Goal: Register for event/course

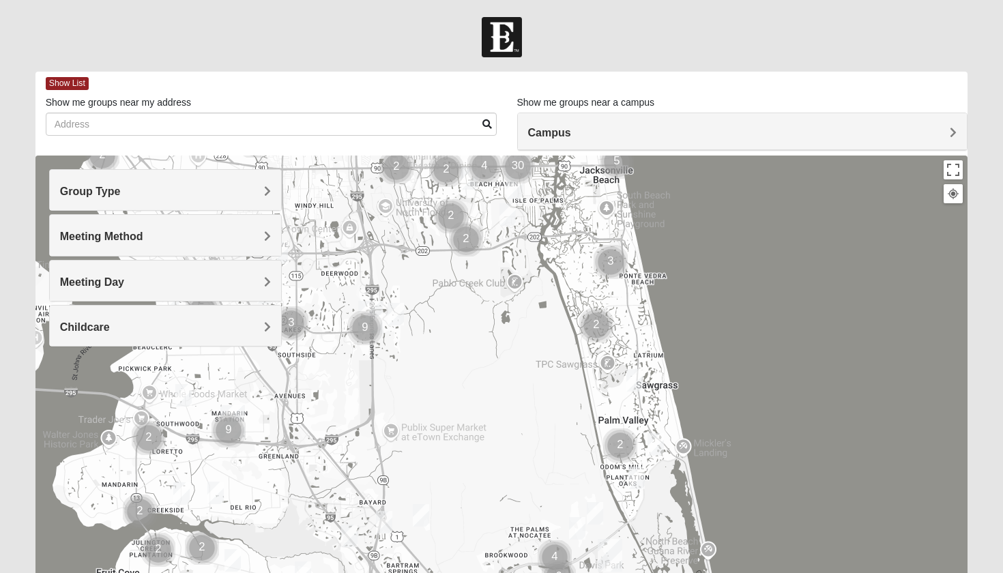
drag, startPoint x: 565, startPoint y: 501, endPoint x: 580, endPoint y: 237, distance: 264.4
click at [580, 237] on div at bounding box center [501, 429] width 932 height 546
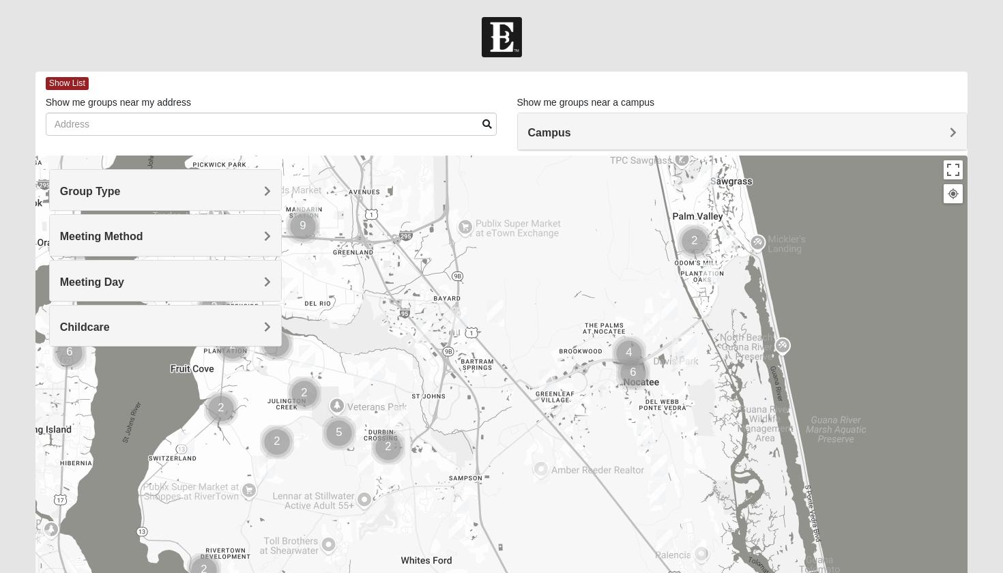
drag, startPoint x: 500, startPoint y: 415, endPoint x: 573, endPoint y: 207, distance: 221.1
click at [573, 207] on div at bounding box center [501, 429] width 932 height 546
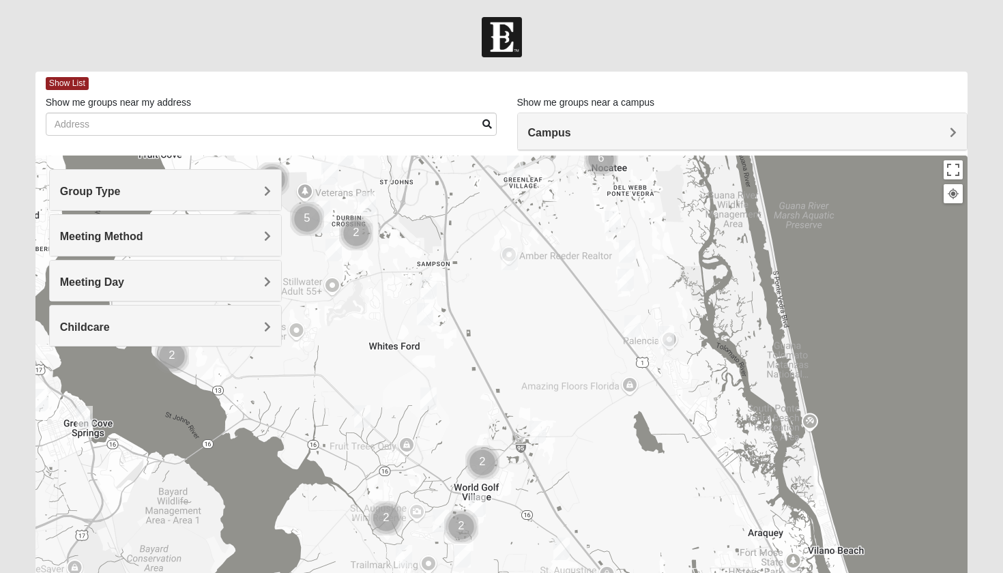
drag, startPoint x: 747, startPoint y: 401, endPoint x: 717, endPoint y: 188, distance: 215.5
click at [717, 188] on div at bounding box center [501, 429] width 932 height 546
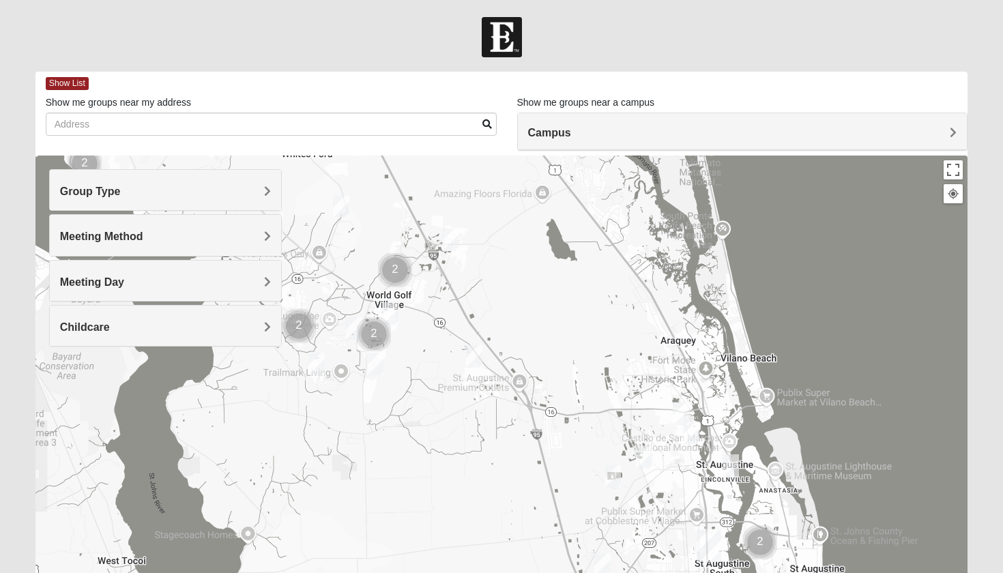
drag, startPoint x: 746, startPoint y: 362, endPoint x: 645, endPoint y: 133, distance: 250.7
click at [645, 133] on div "Show List Loading Groups Keywords Filter Additional Filters Campus Arlington Ba…" at bounding box center [501, 387] width 932 height 630
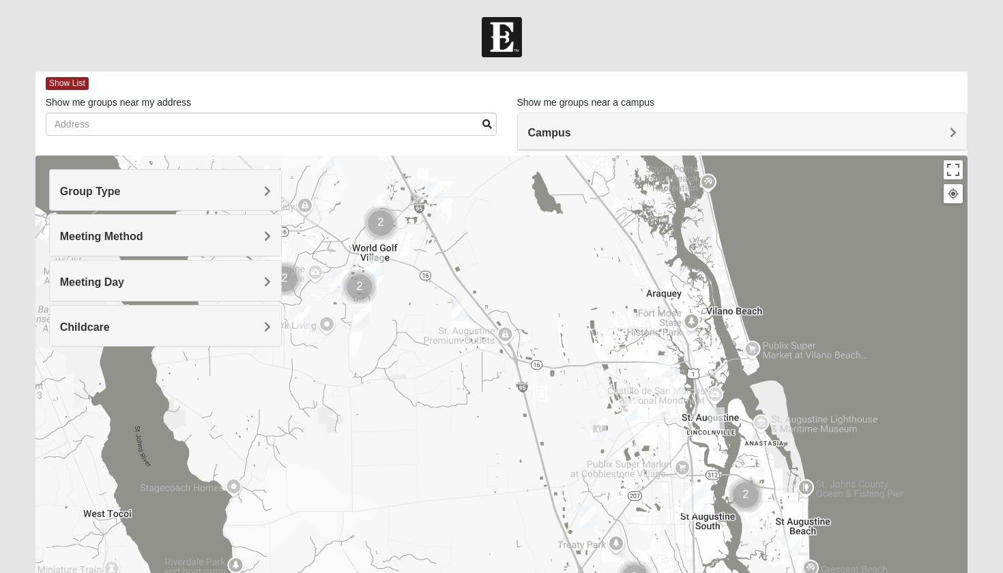
click at [679, 384] on img "Mixed Richardson 32084" at bounding box center [676, 385] width 16 height 23
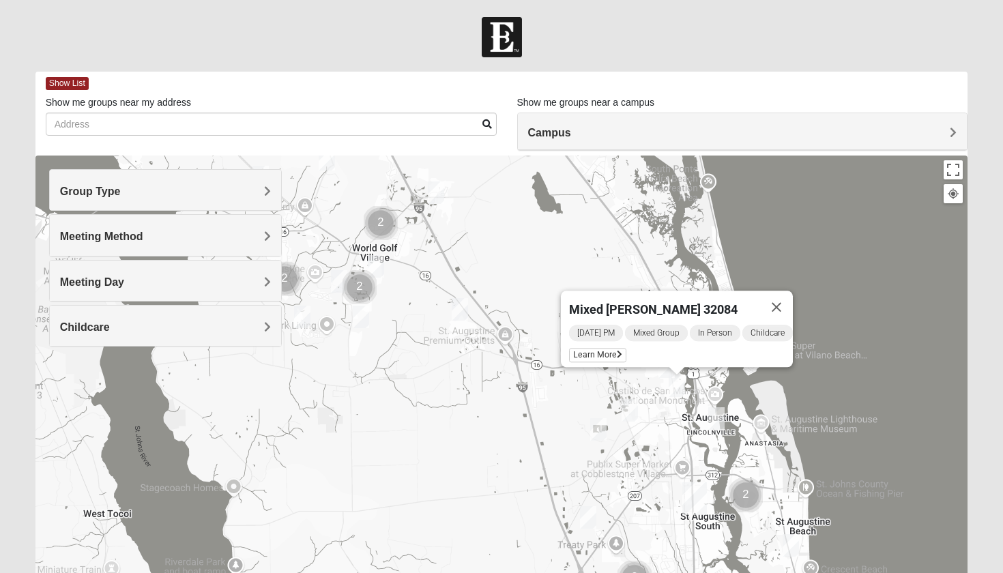
click at [634, 405] on img "Mens Edwards 32084" at bounding box center [629, 410] width 16 height 23
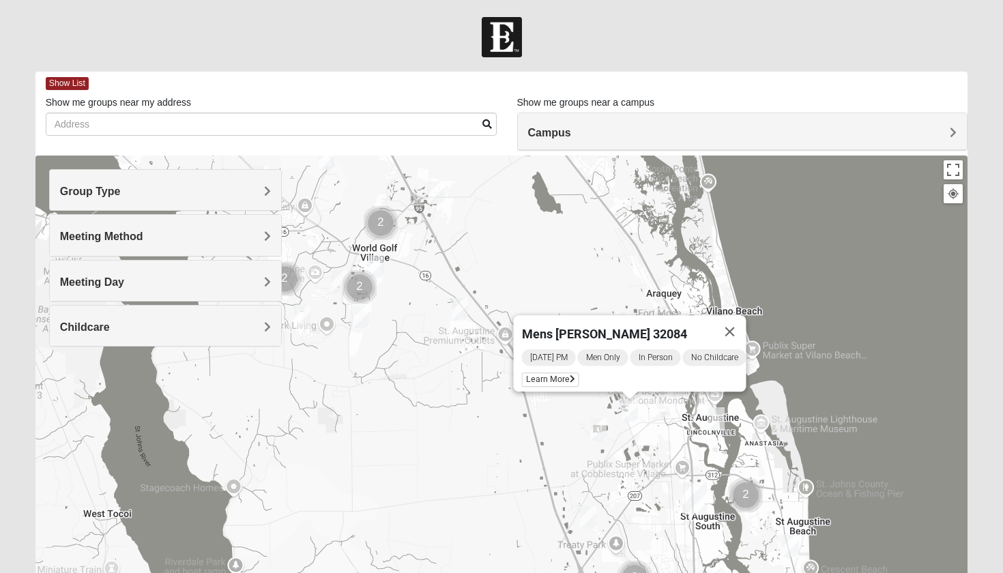
click at [720, 419] on img "Womens Haas 32084" at bounding box center [716, 418] width 16 height 23
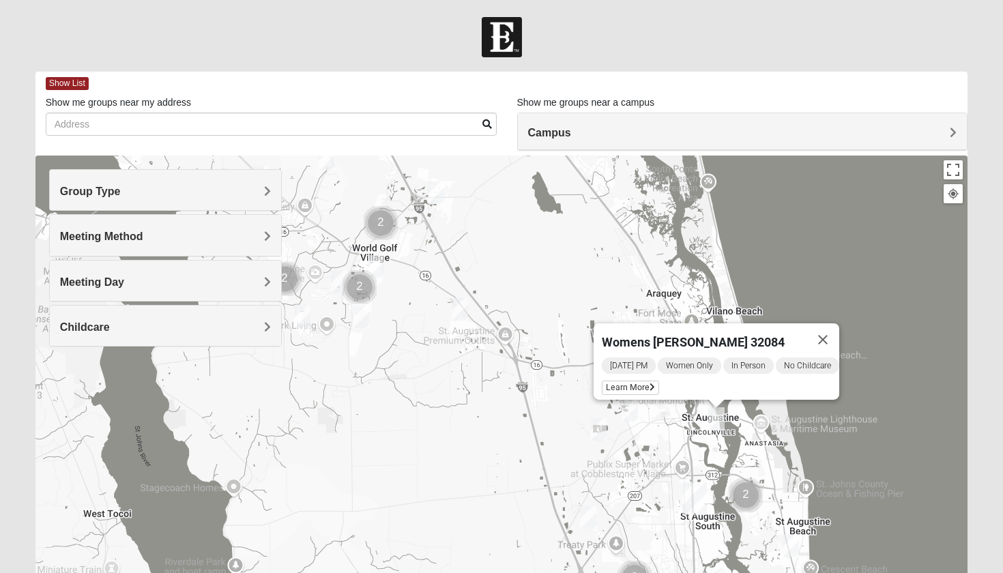
click at [597, 429] on img "Mixed Marenco 32084" at bounding box center [598, 429] width 16 height 23
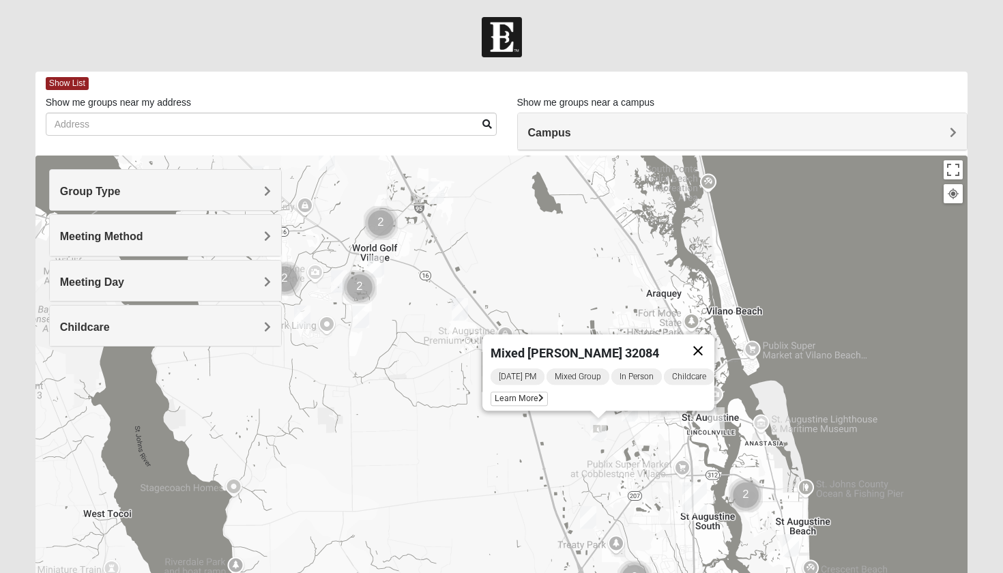
click at [702, 340] on button "Close" at bounding box center [697, 350] width 33 height 33
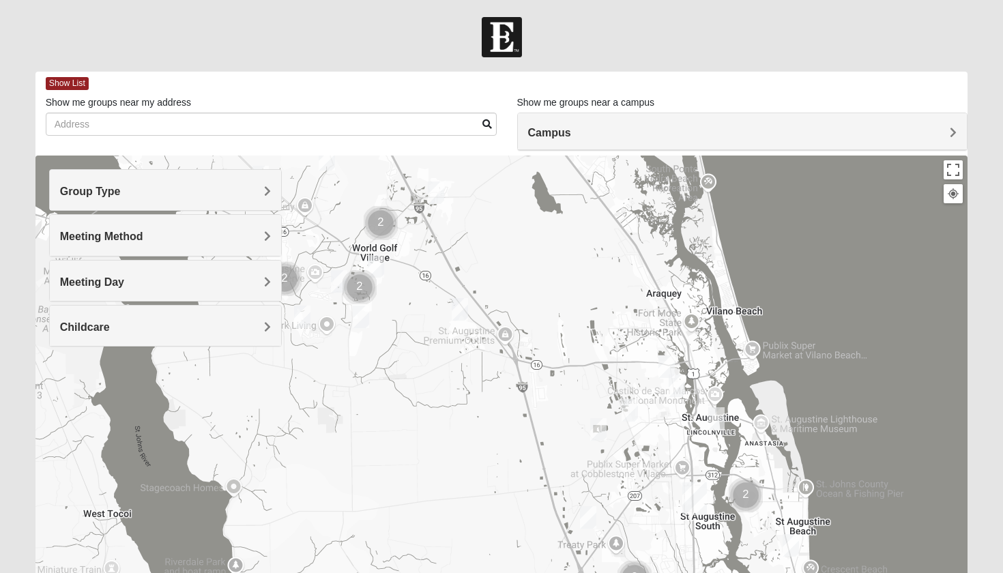
click at [631, 409] on img "Mens Edwards 32084" at bounding box center [629, 410] width 16 height 23
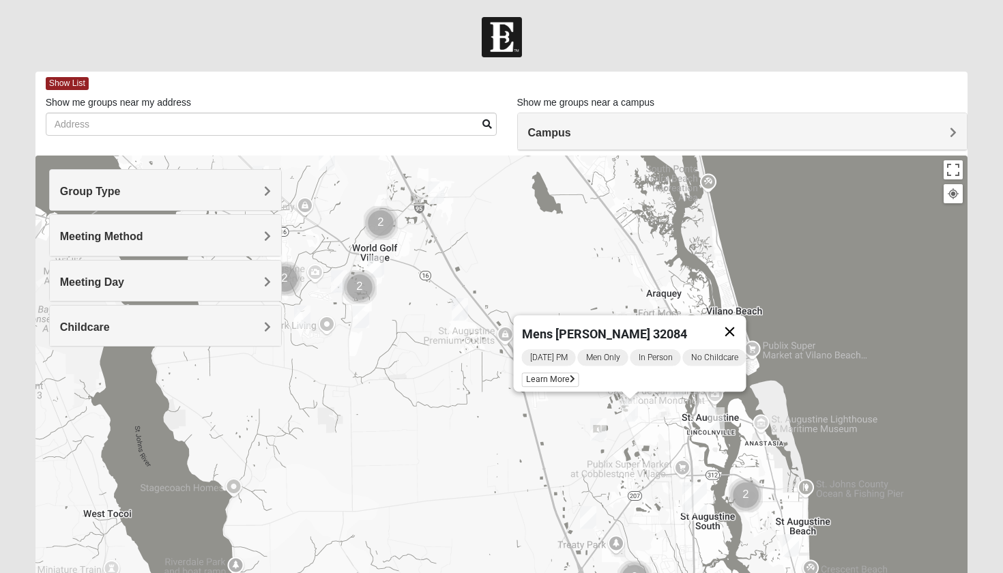
click at [744, 320] on button "Close" at bounding box center [729, 331] width 33 height 33
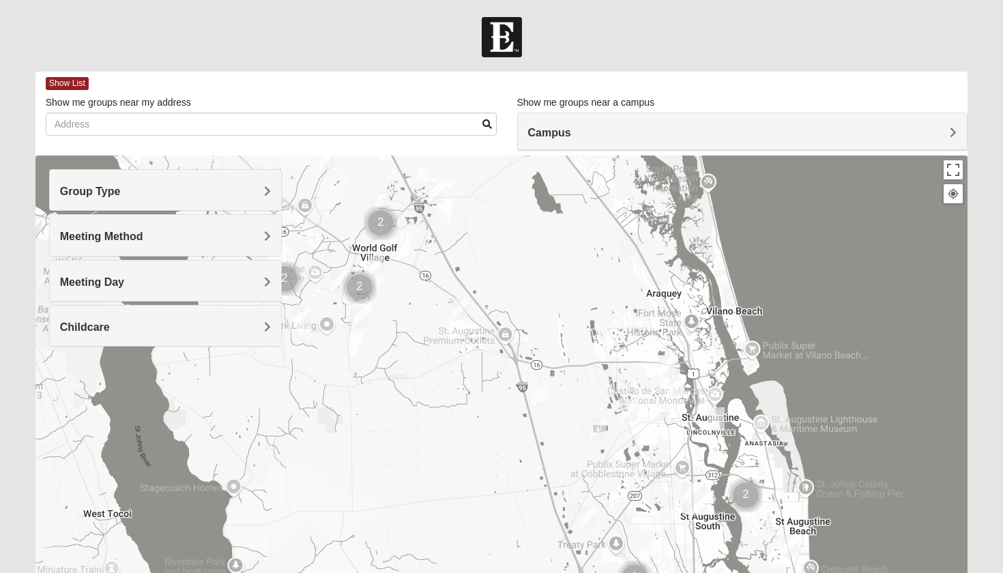
click at [632, 409] on img "Mens Edwards 32084" at bounding box center [629, 410] width 16 height 23
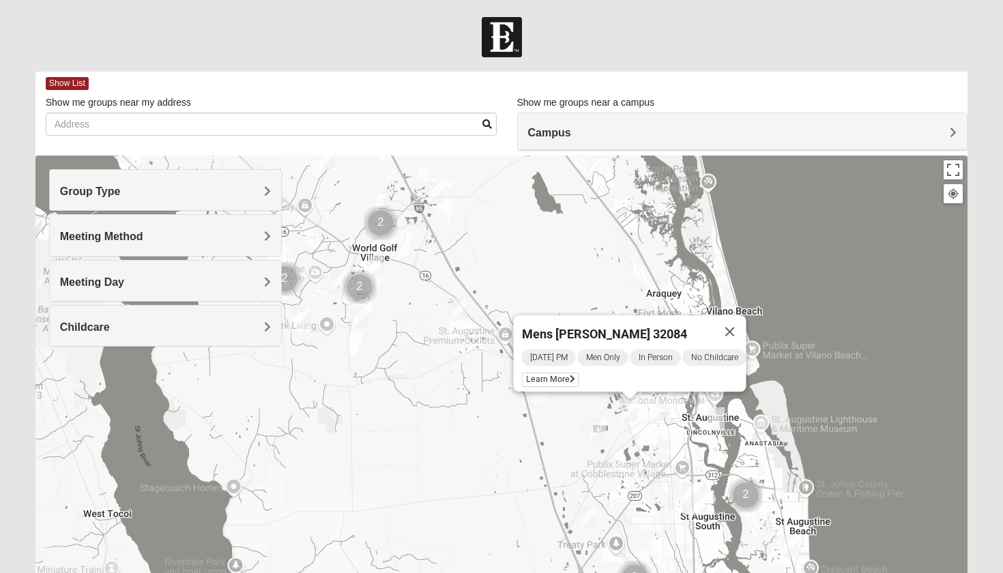
click at [464, 311] on img "Mixed Jakubowski 32092" at bounding box center [460, 309] width 16 height 23
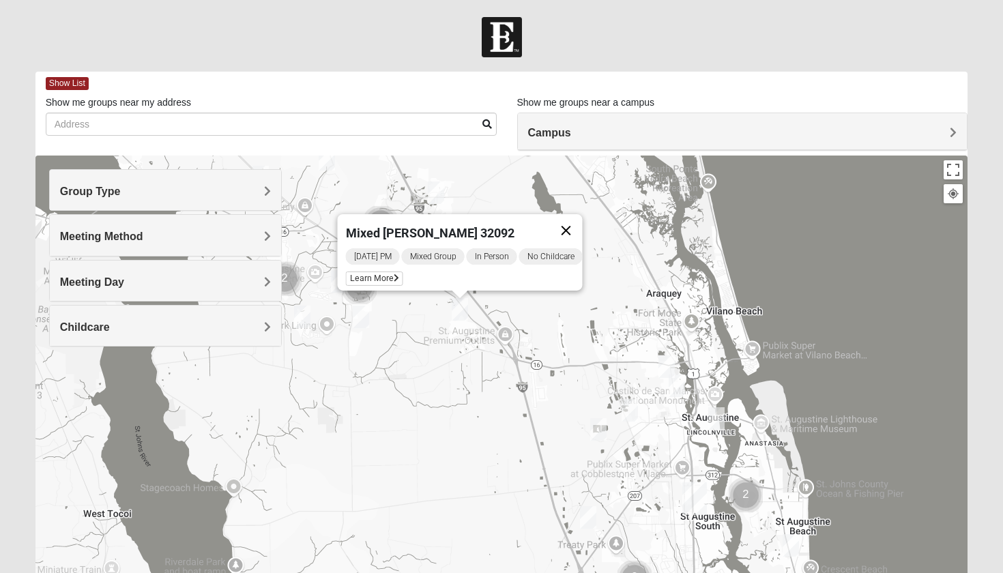
click at [580, 215] on button "Close" at bounding box center [566, 230] width 33 height 33
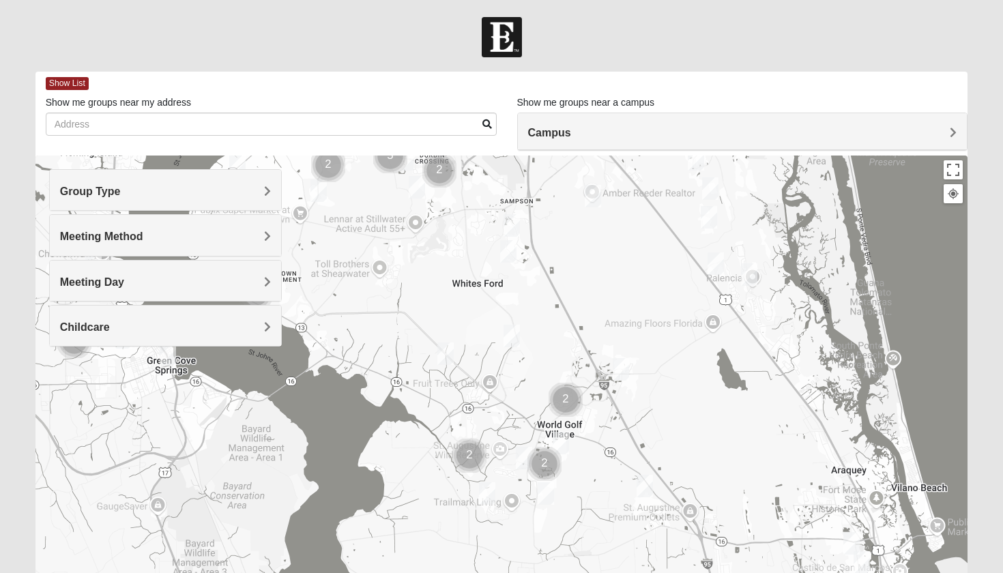
drag, startPoint x: 518, startPoint y: 226, endPoint x: 704, endPoint y: 402, distance: 256.7
click at [704, 402] on div at bounding box center [501, 429] width 932 height 546
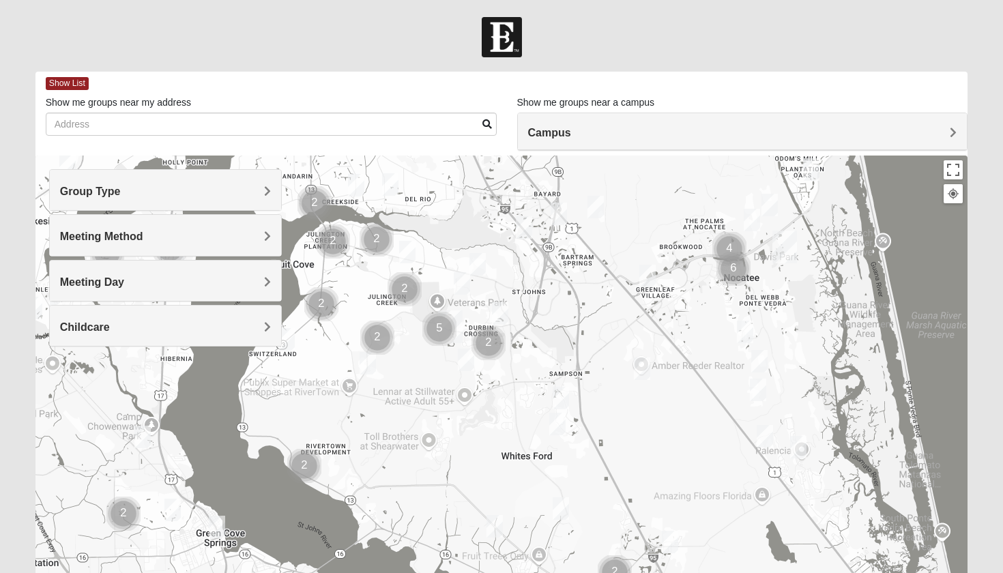
drag, startPoint x: 545, startPoint y: 284, endPoint x: 595, endPoint y: 459, distance: 181.6
click at [595, 459] on div at bounding box center [501, 429] width 932 height 546
click at [477, 265] on img "Womens Urbanski 32259" at bounding box center [477, 264] width 16 height 23
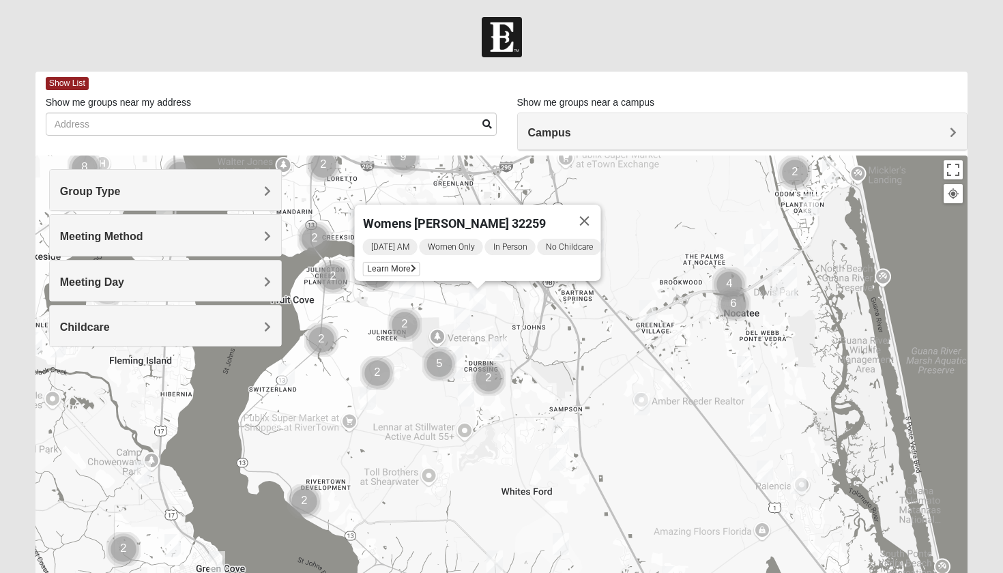
click at [494, 349] on img "Womens Caro 32259" at bounding box center [500, 349] width 16 height 23
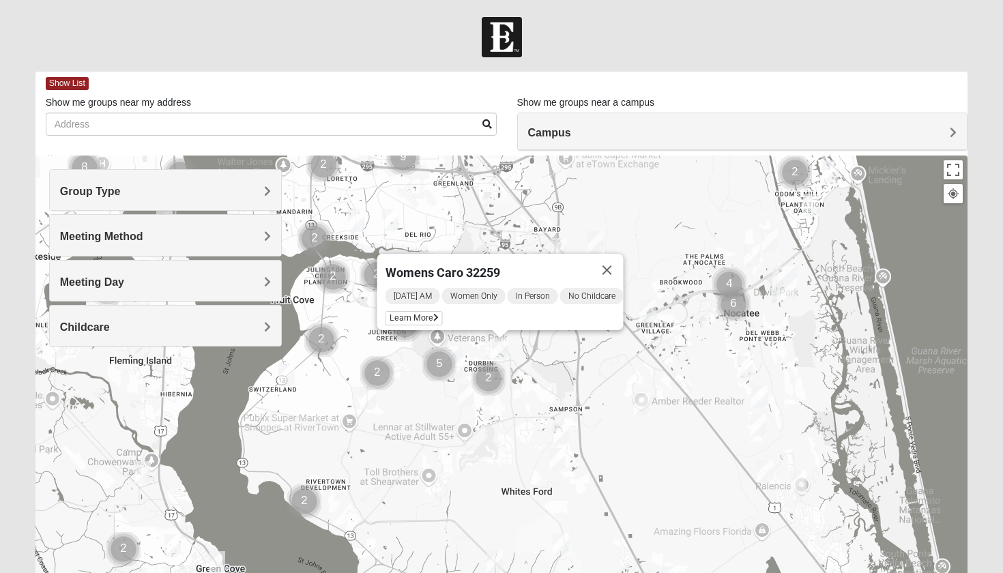
click at [614, 265] on button "Close" at bounding box center [607, 270] width 33 height 33
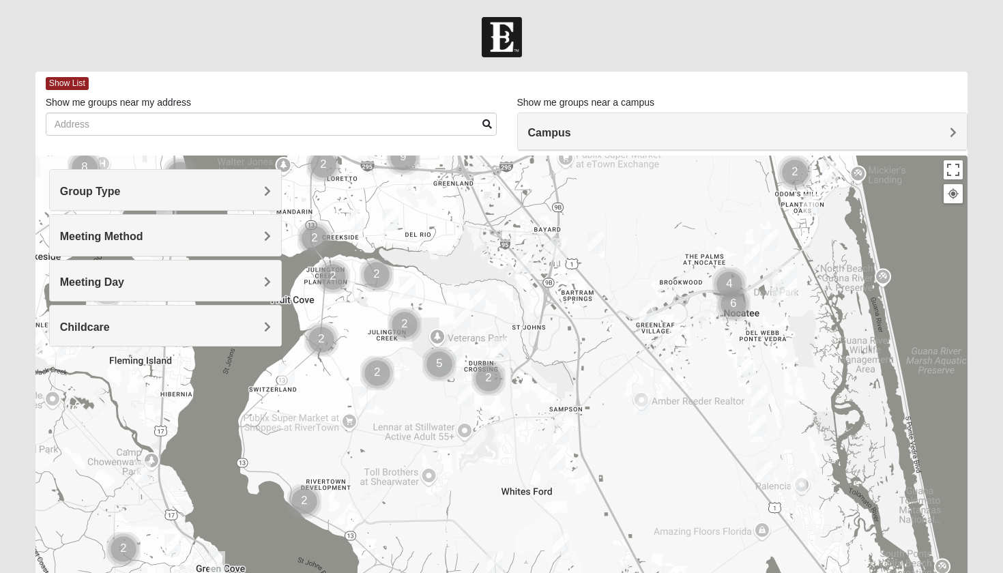
click at [411, 324] on img "Cluster of 2 groups" at bounding box center [404, 325] width 34 height 34
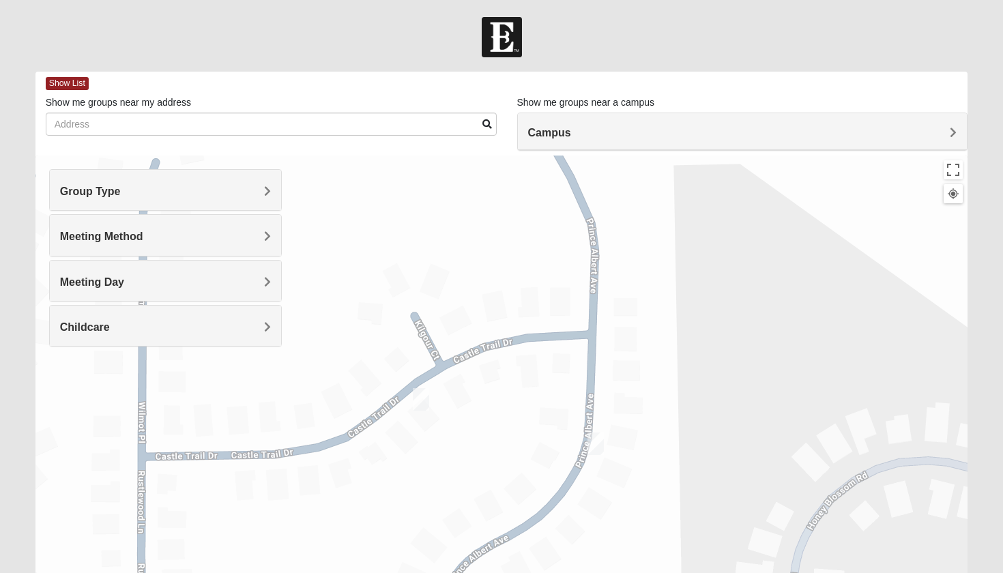
click at [598, 443] on img "Womens Iliff 32259" at bounding box center [595, 443] width 16 height 23
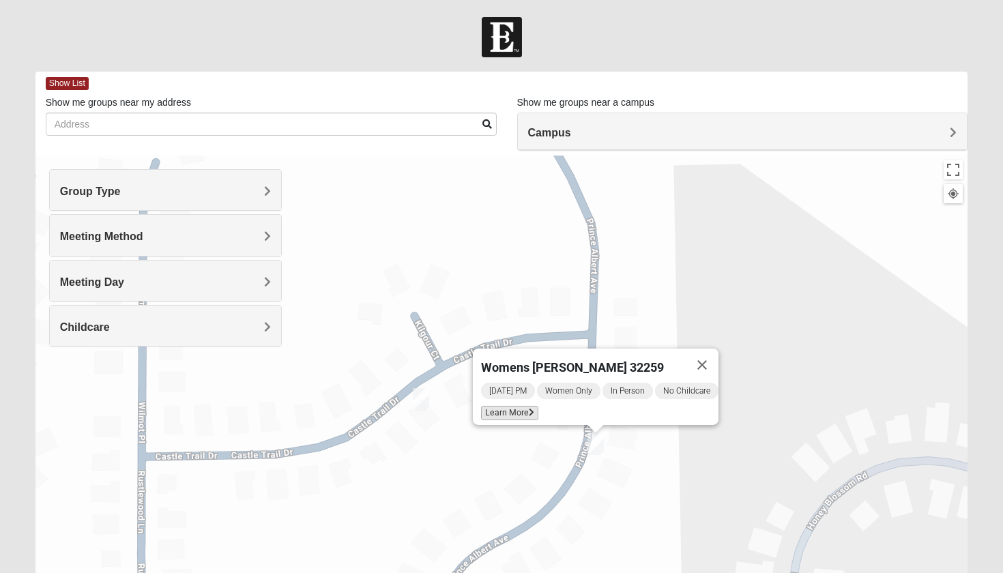
click at [520, 408] on span "Learn More" at bounding box center [509, 413] width 57 height 14
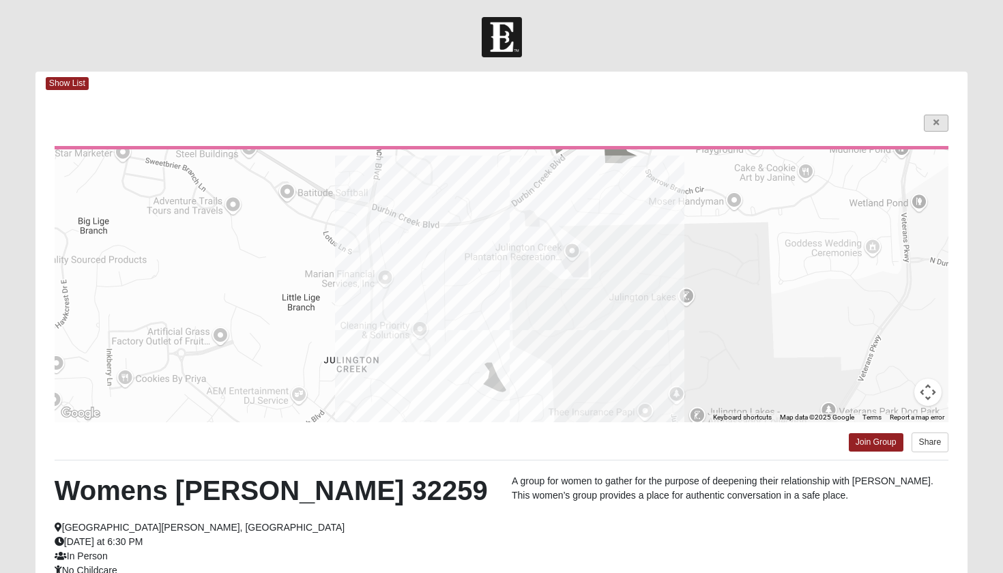
click at [933, 119] on icon at bounding box center [935, 123] width 5 height 8
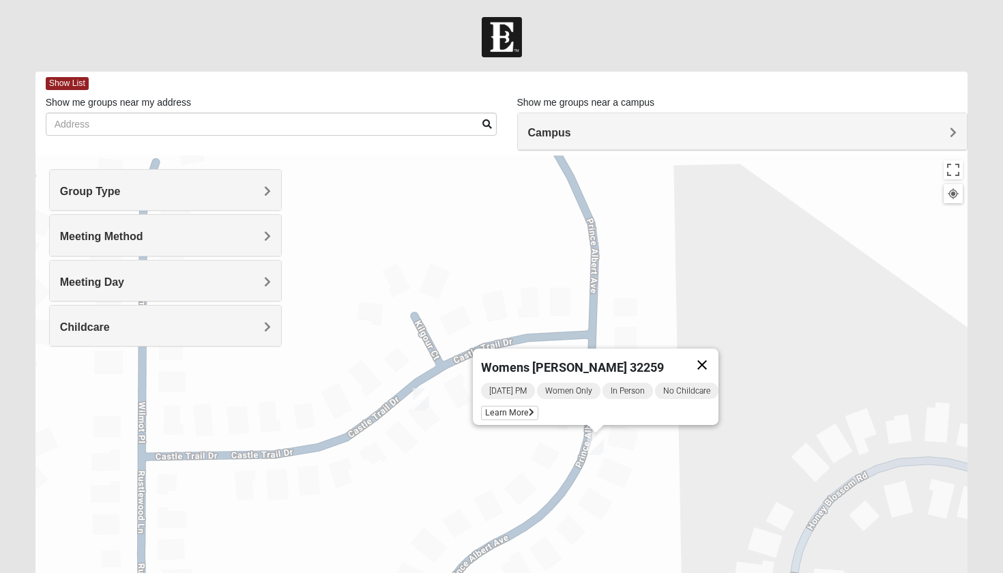
click at [708, 361] on button "Close" at bounding box center [701, 365] width 33 height 33
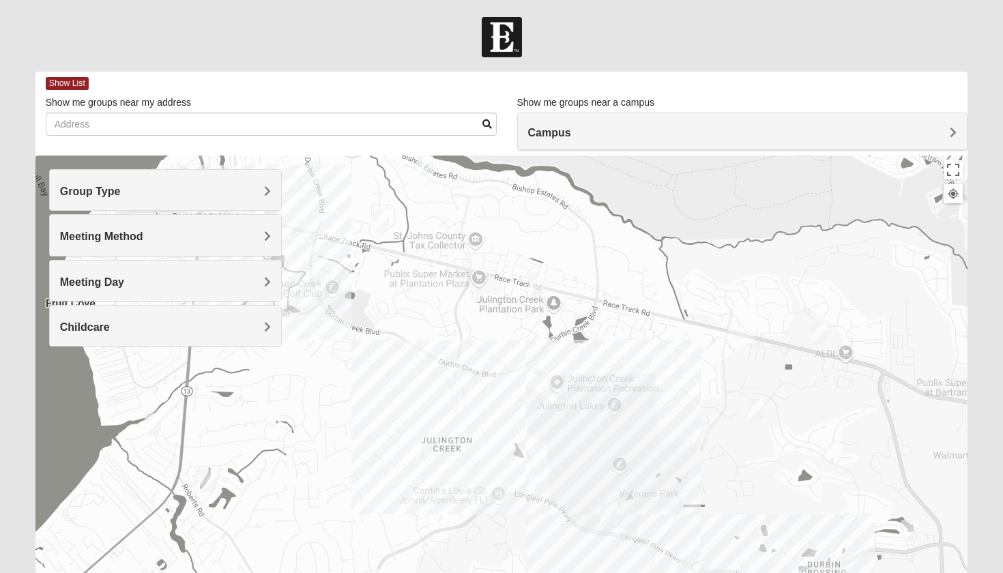
click at [824, 333] on img "Womens Urbanski 32259" at bounding box center [818, 334] width 16 height 23
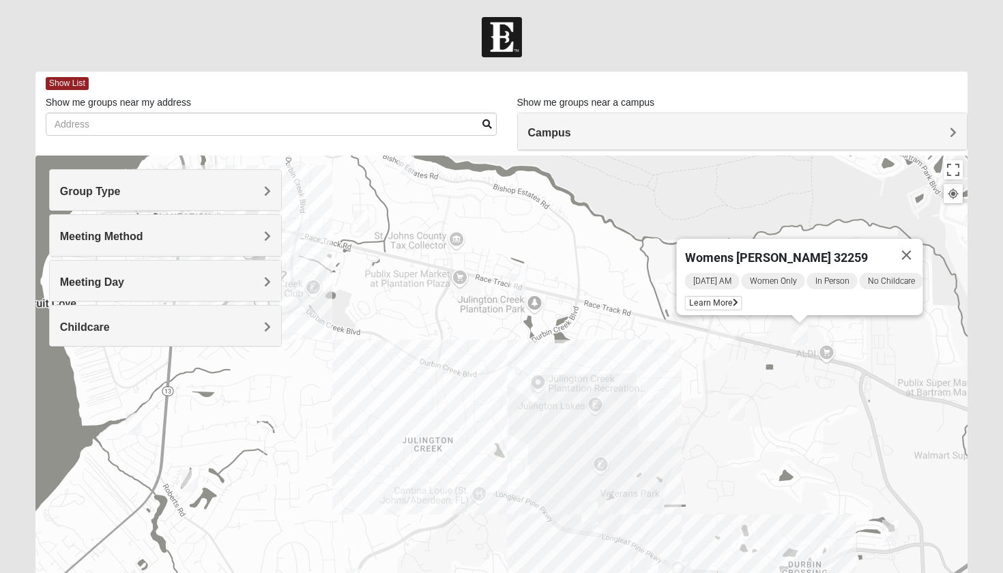
click at [406, 166] on img "Womens Rippa 32259" at bounding box center [406, 163] width 16 height 23
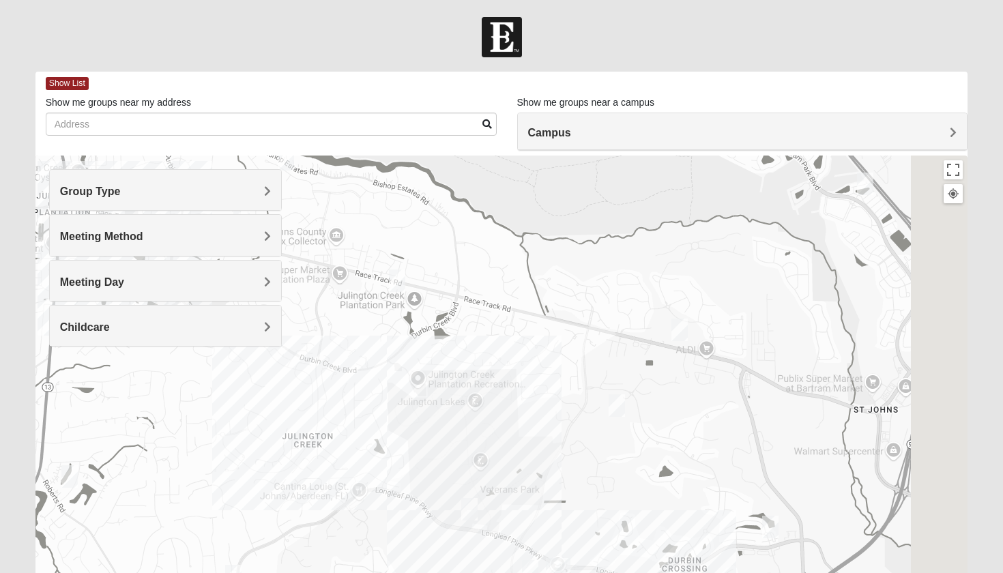
drag, startPoint x: 521, startPoint y: 471, endPoint x: 397, endPoint y: 319, distance: 196.3
click at [397, 319] on div "Womens Rippa 32259 Saturday AM Women Only In Person No Childcare Learn More" at bounding box center [501, 429] width 932 height 546
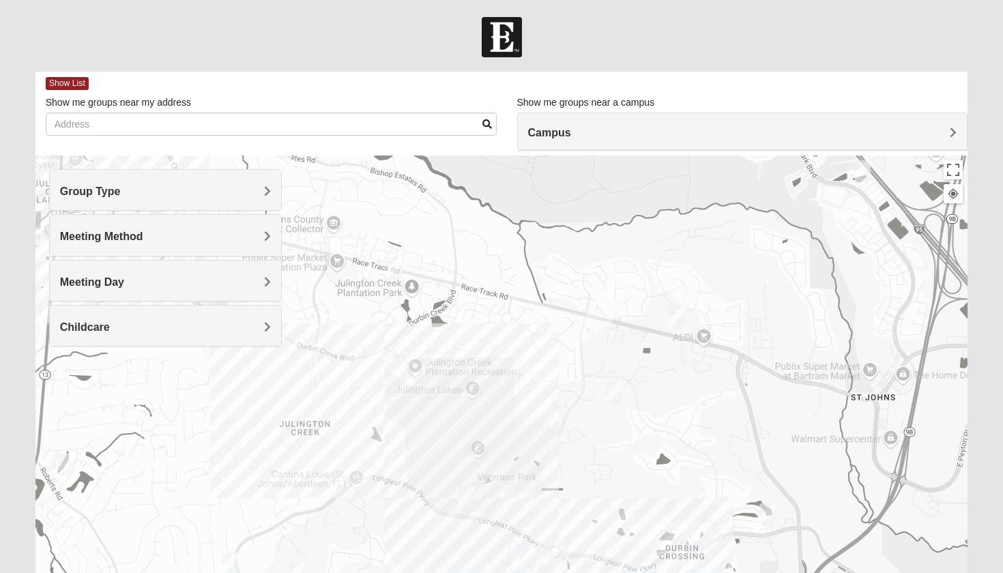
click at [771, 519] on img "Womens Caro 32259" at bounding box center [767, 514] width 16 height 23
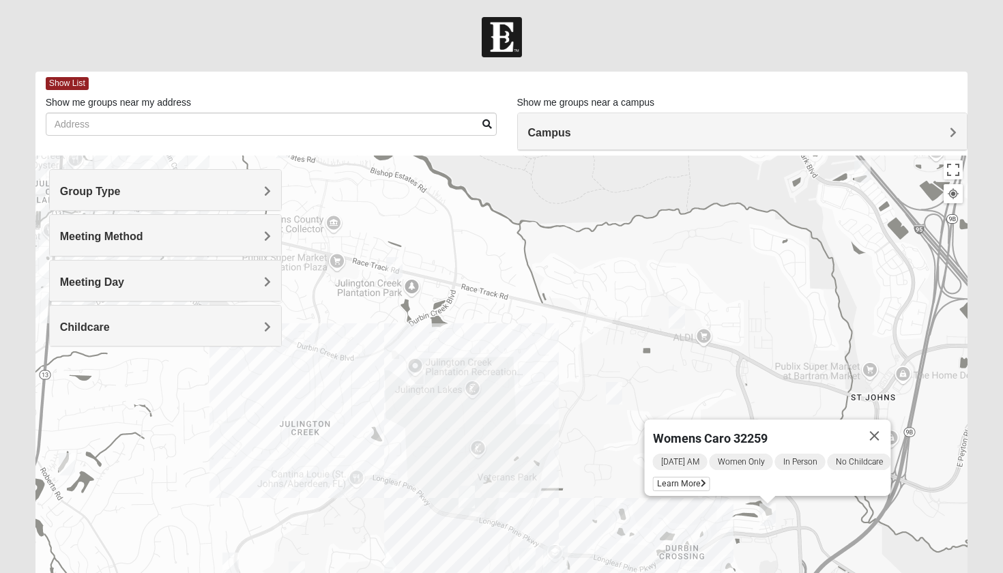
click at [369, 391] on div "Womens Caro 32259 Tuesday AM Women Only In Person No Childcare Learn More" at bounding box center [501, 429] width 932 height 546
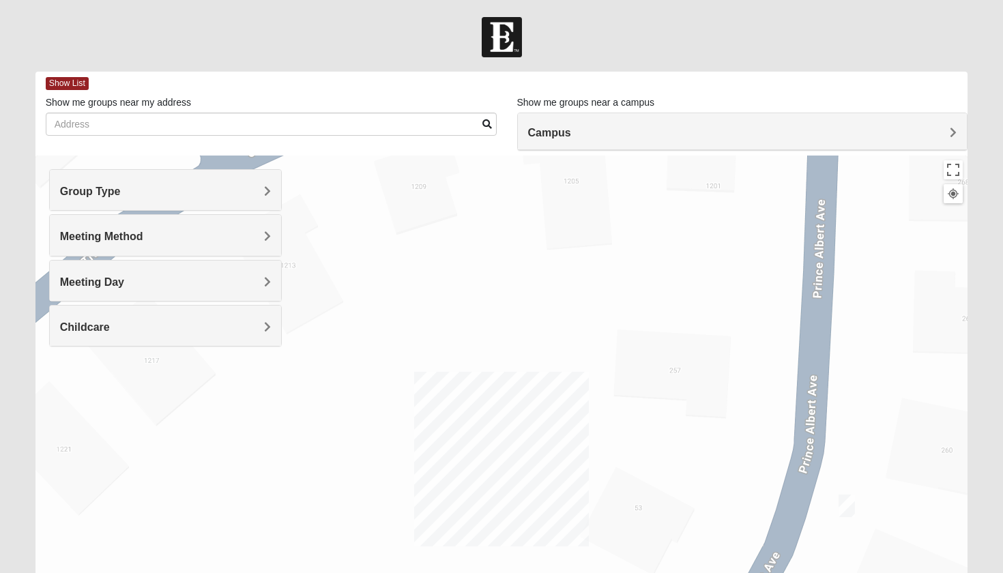
click at [846, 506] on img "Womens Iliff 32259" at bounding box center [846, 505] width 16 height 23
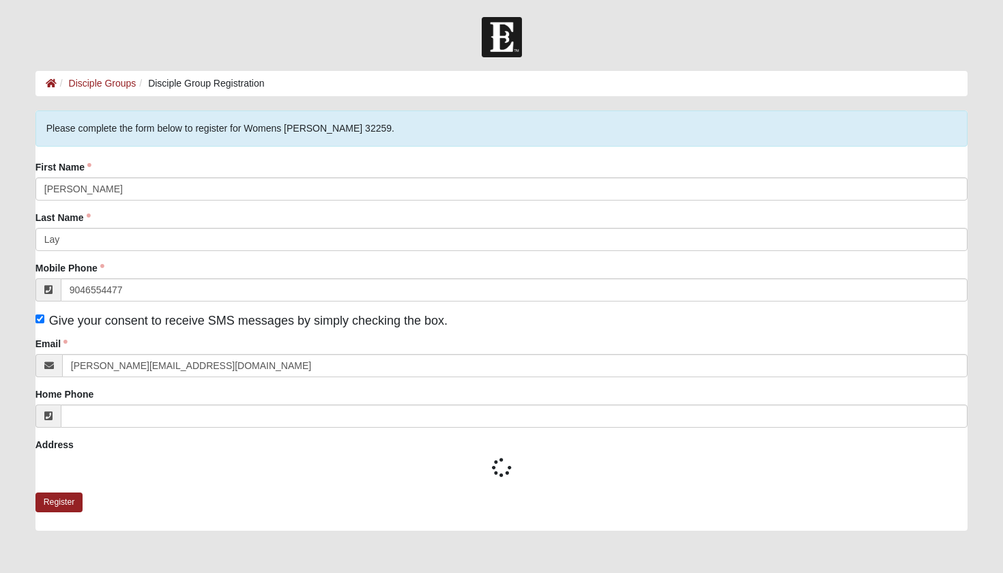
type input "[PHONE_NUMBER]"
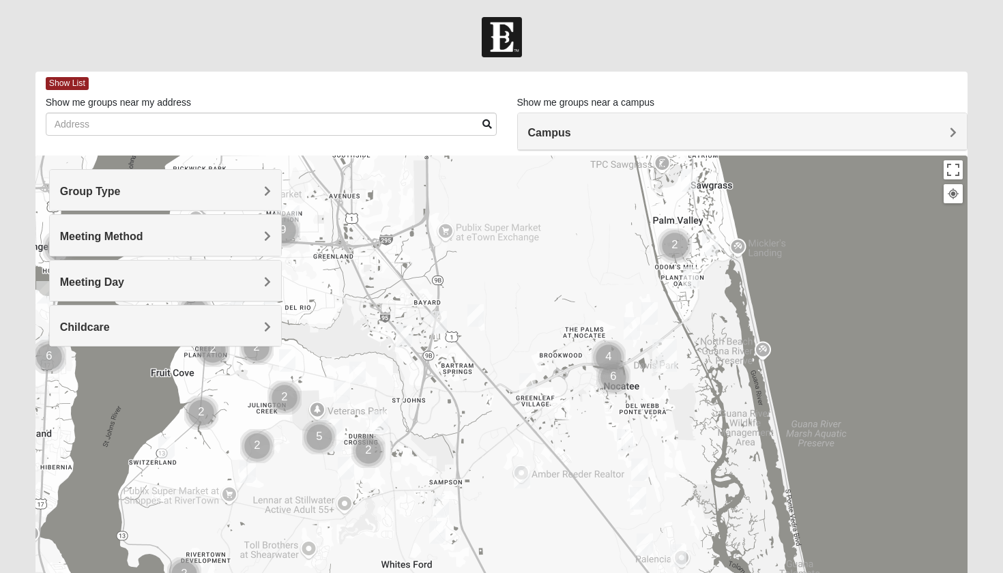
drag, startPoint x: 559, startPoint y: 523, endPoint x: 631, endPoint y: 53, distance: 476.1
click at [631, 53] on form "Hello Caroline My Account Log Out Find A Group Error" at bounding box center [501, 384] width 1003 height 734
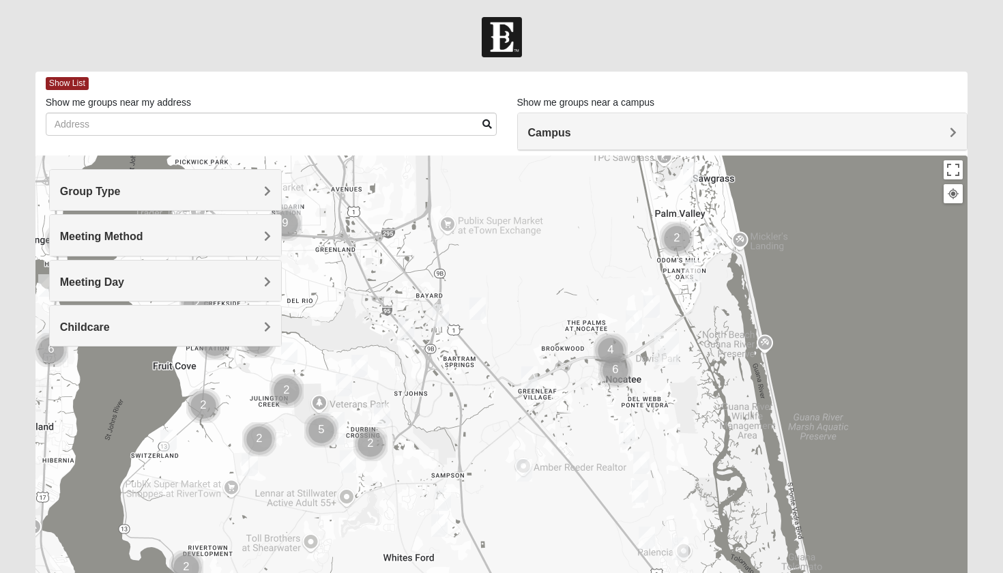
click at [357, 364] on img "Womens Urbanski 32259" at bounding box center [359, 366] width 16 height 23
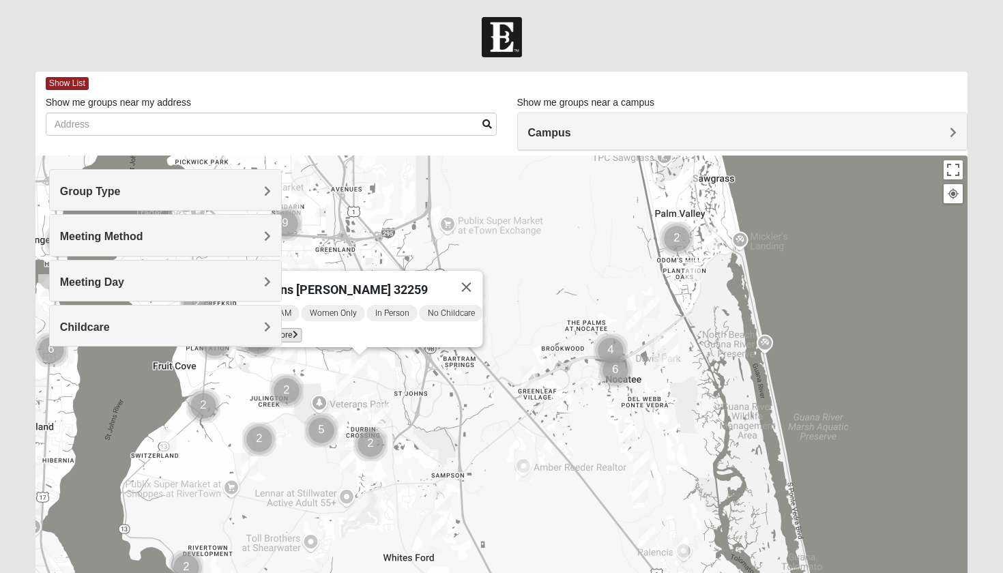
click at [293, 331] on icon at bounding box center [295, 335] width 5 height 8
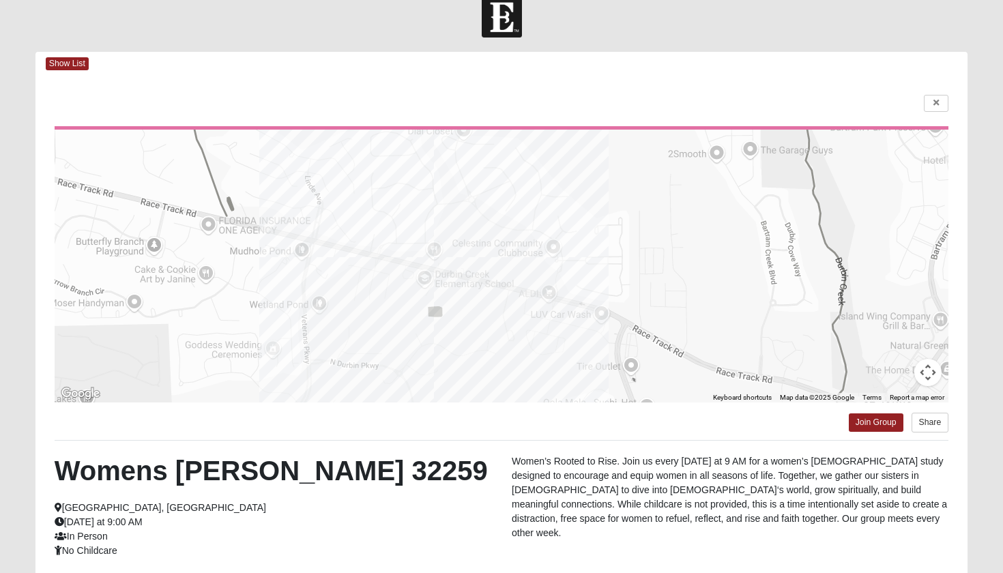
scroll to position [42, 0]
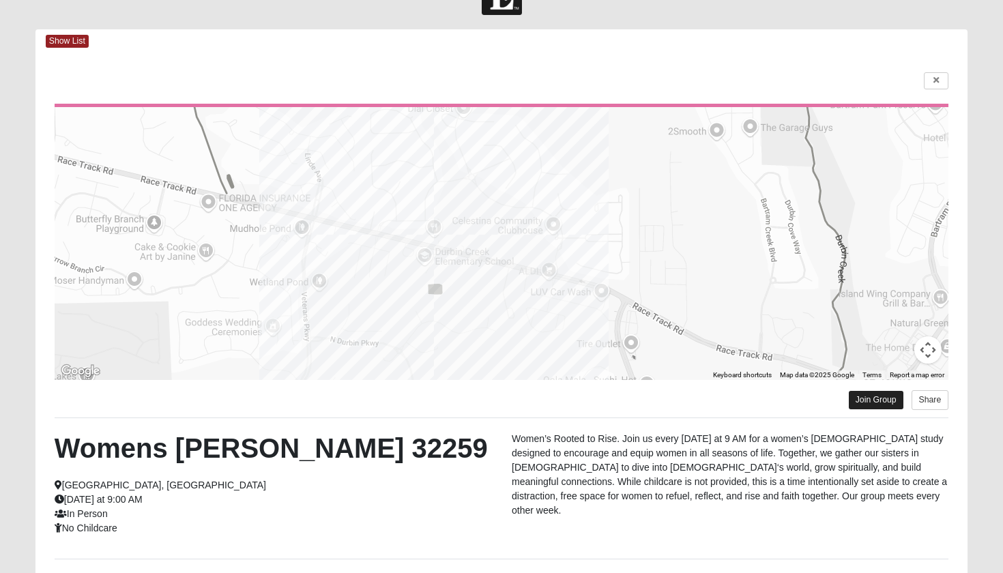
click at [870, 404] on link "Join Group" at bounding box center [875, 400] width 55 height 18
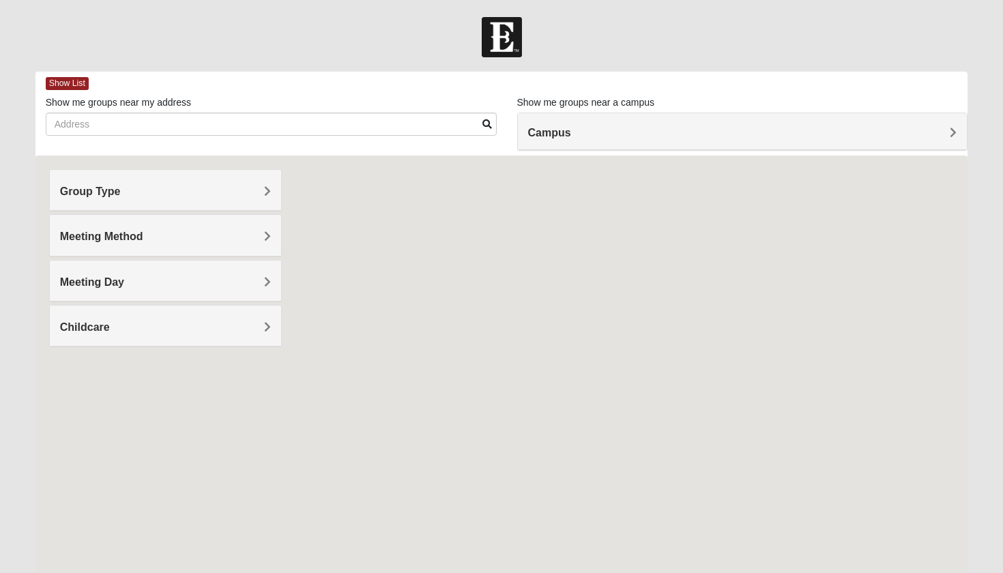
scroll to position [42, 0]
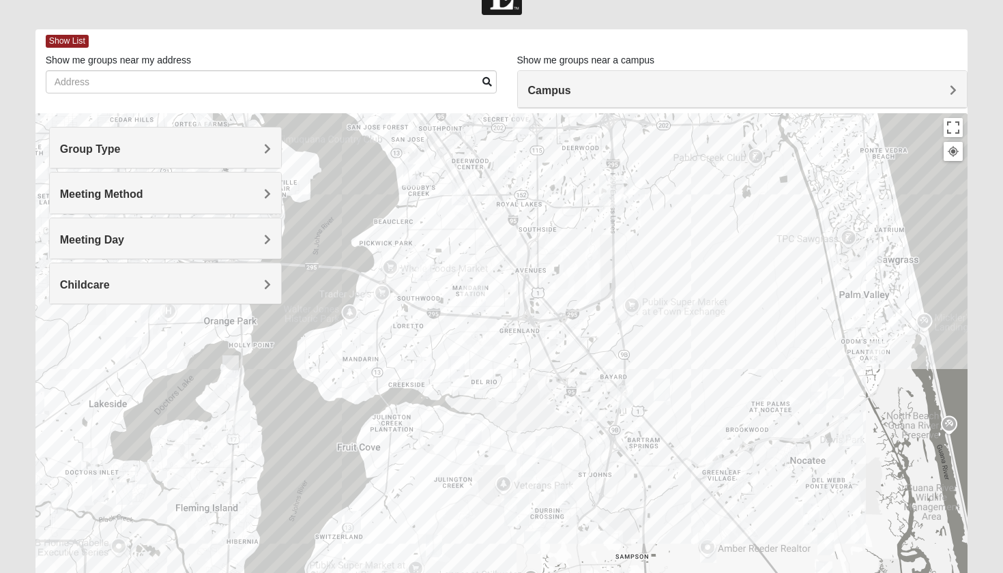
drag, startPoint x: 366, startPoint y: 484, endPoint x: 625, endPoint y: 130, distance: 438.7
click at [625, 130] on div at bounding box center [501, 386] width 932 height 546
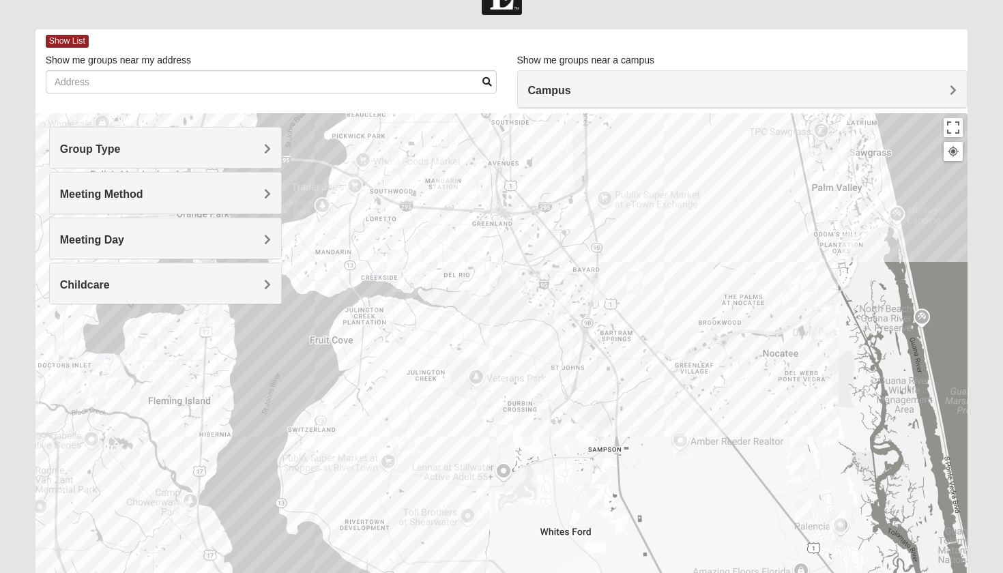
drag, startPoint x: 524, startPoint y: 428, endPoint x: 492, endPoint y: 326, distance: 107.4
click at [492, 326] on div at bounding box center [501, 386] width 932 height 546
click at [452, 366] on div at bounding box center [501, 386] width 932 height 546
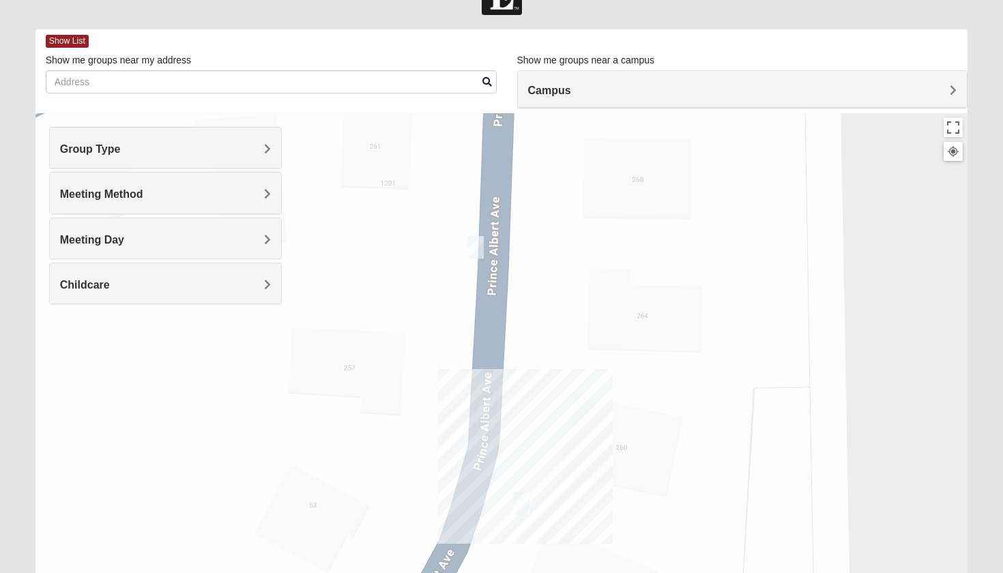
click at [519, 507] on img "Womens Iliff 32259" at bounding box center [521, 503] width 16 height 23
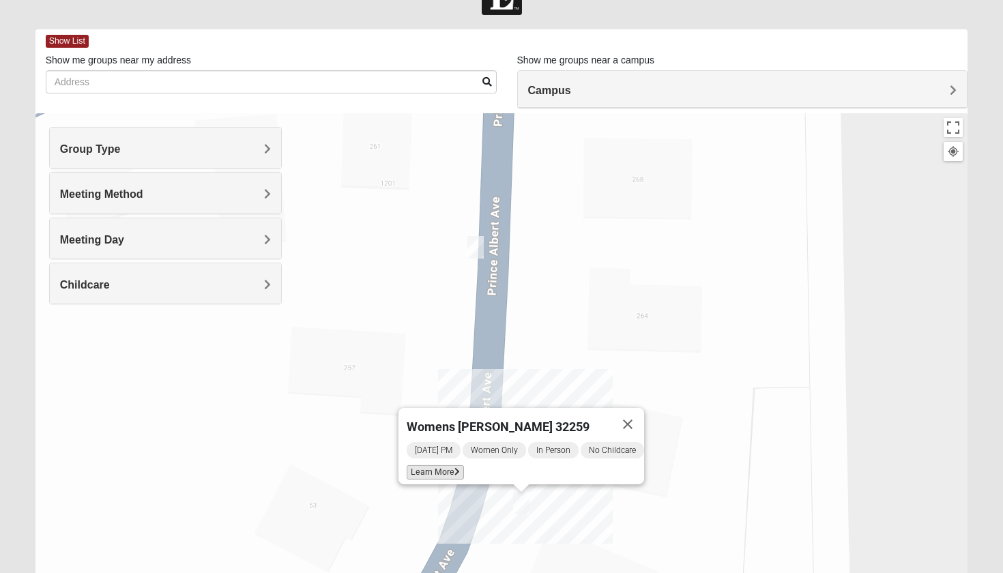
click at [428, 466] on span "Learn More" at bounding box center [434, 472] width 57 height 14
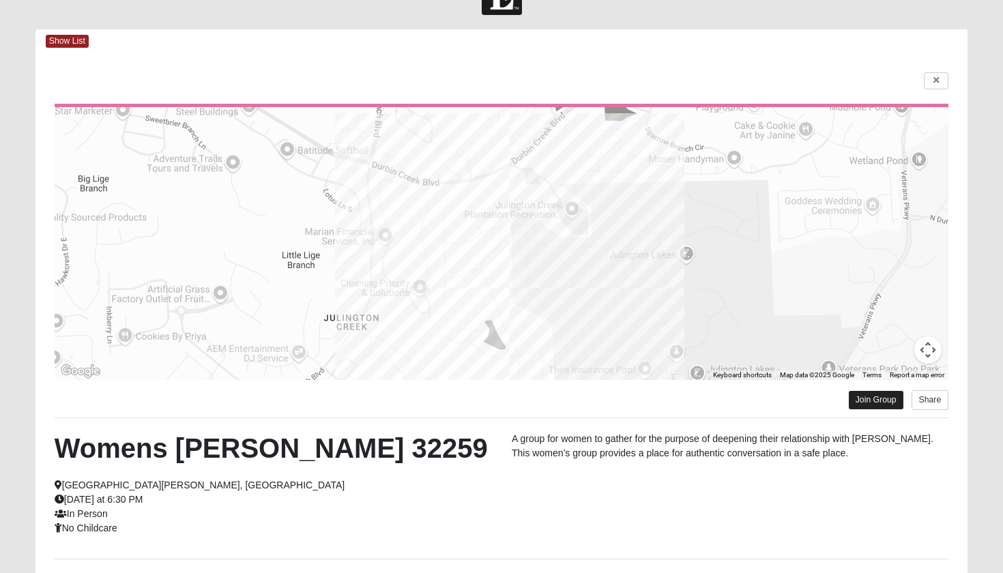
click at [874, 403] on link "Join Group" at bounding box center [875, 400] width 55 height 18
click at [939, 78] on link at bounding box center [935, 80] width 25 height 17
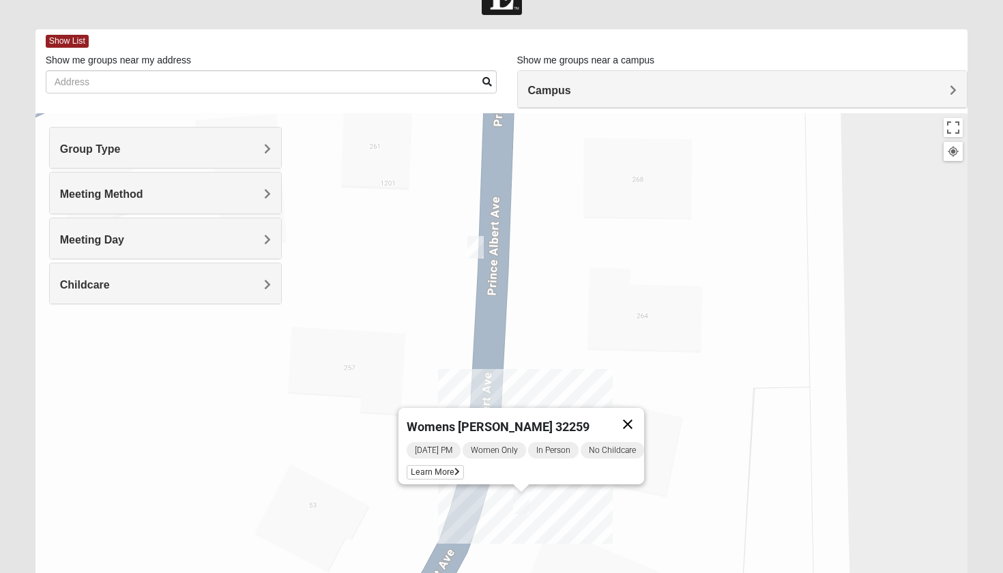
click at [636, 420] on button "Close" at bounding box center [627, 424] width 33 height 33
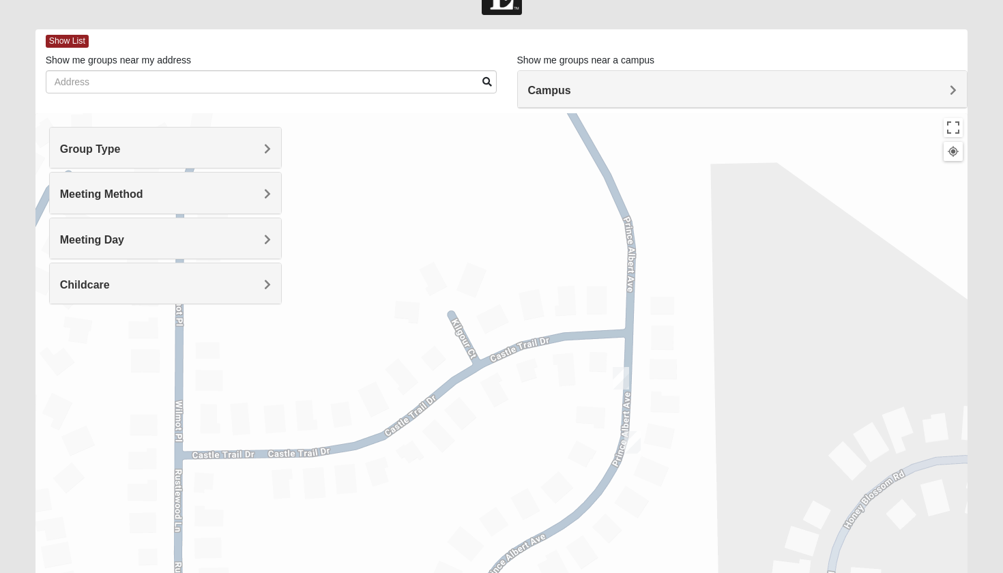
scroll to position [44, 0]
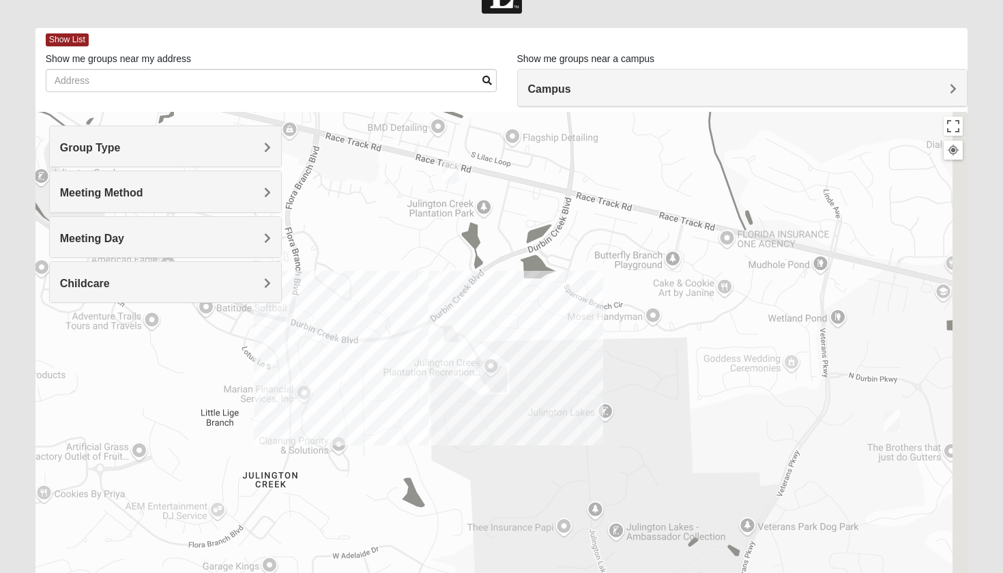
drag, startPoint x: 816, startPoint y: 359, endPoint x: 528, endPoint y: 374, distance: 288.9
click at [528, 374] on div "To navigate, press the arrow keys." at bounding box center [501, 385] width 932 height 546
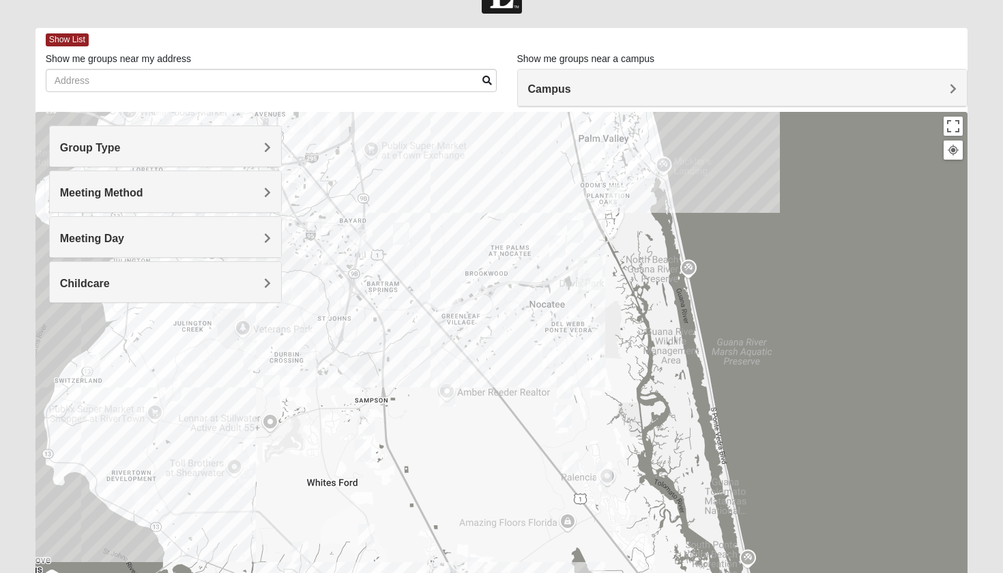
drag, startPoint x: 802, startPoint y: 439, endPoint x: 524, endPoint y: 389, distance: 282.7
click at [524, 389] on div "To navigate, press the arrow keys." at bounding box center [501, 385] width 932 height 546
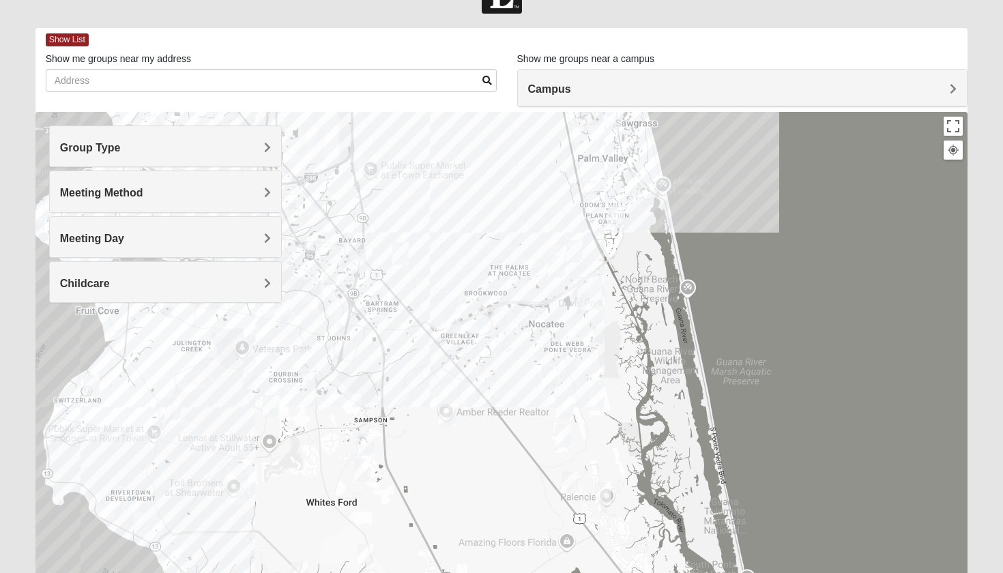
click at [591, 293] on img "Ponte Vedra" at bounding box center [589, 293] width 25 height 33
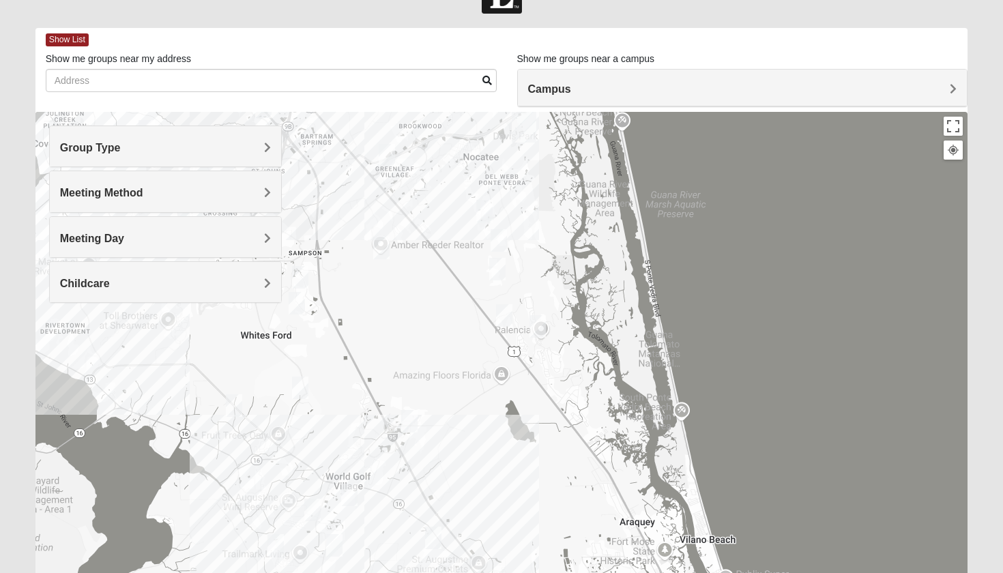
drag, startPoint x: 627, startPoint y: 423, endPoint x: 559, endPoint y: 248, distance: 188.3
click at [559, 247] on div "Ponte Vedra 460 Davis Park Rd Ponte Vedra Beach, FL 32081-0544" at bounding box center [501, 385] width 932 height 546
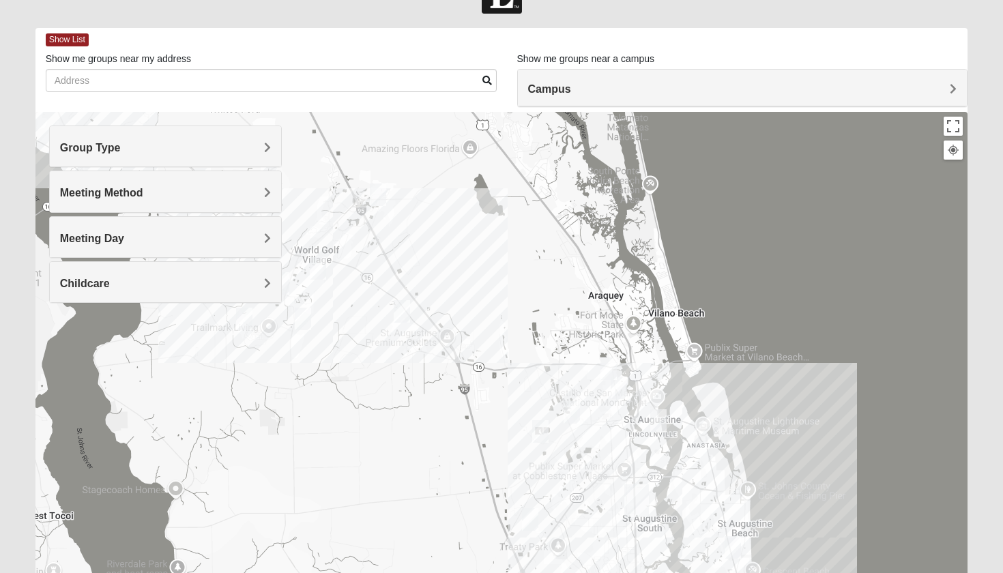
drag, startPoint x: 621, startPoint y: 479, endPoint x: 591, endPoint y: 254, distance: 227.1
click at [591, 254] on div "Ponte Vedra 460 Davis Park Rd Ponte Vedra Beach, FL 32081-0544" at bounding box center [501, 385] width 932 height 546
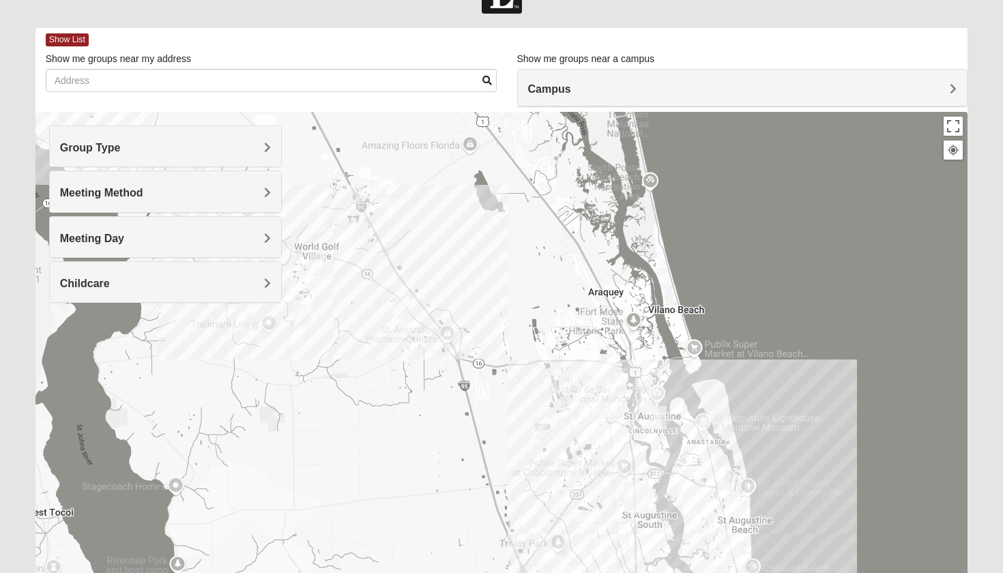
click at [659, 413] on img "Womens Haas 32084" at bounding box center [658, 417] width 16 height 23
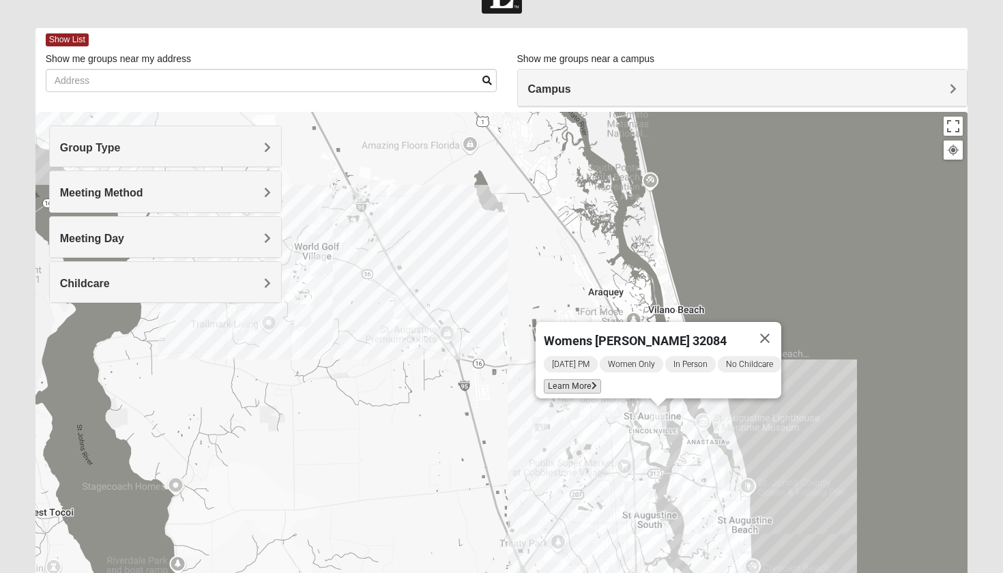
click at [546, 379] on span "Learn More" at bounding box center [572, 386] width 57 height 14
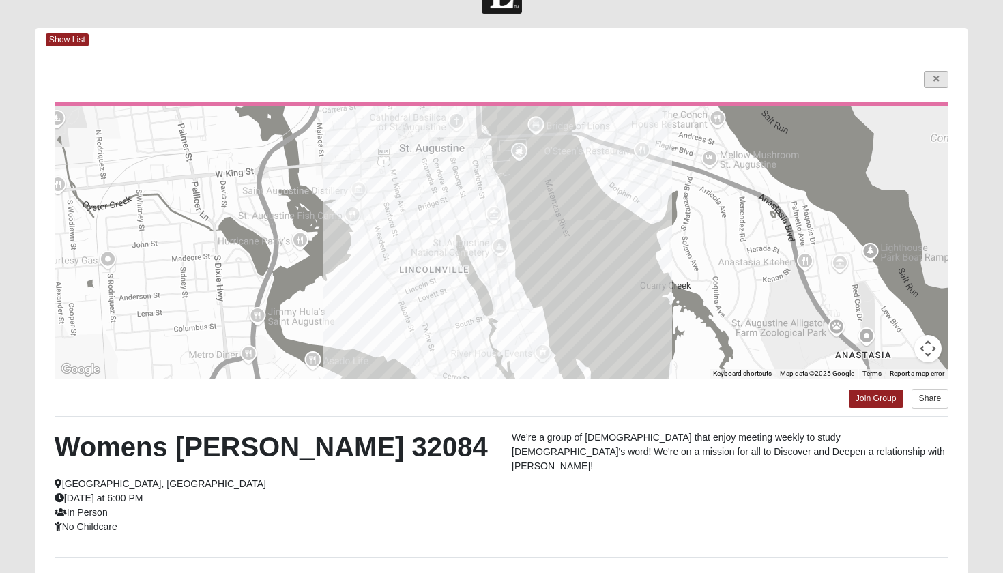
click at [938, 80] on icon at bounding box center [935, 79] width 5 height 8
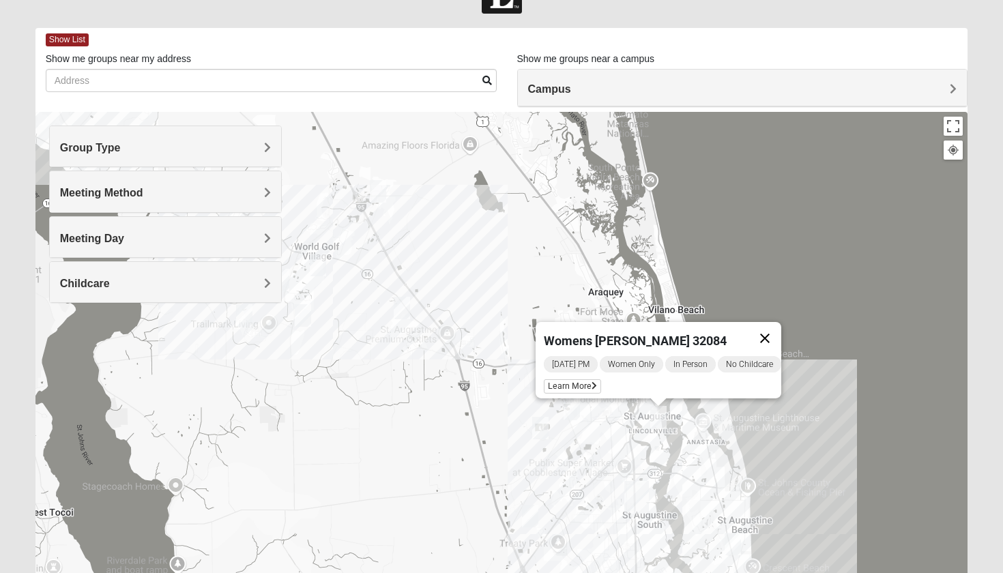
click at [781, 329] on button "Close" at bounding box center [764, 338] width 33 height 33
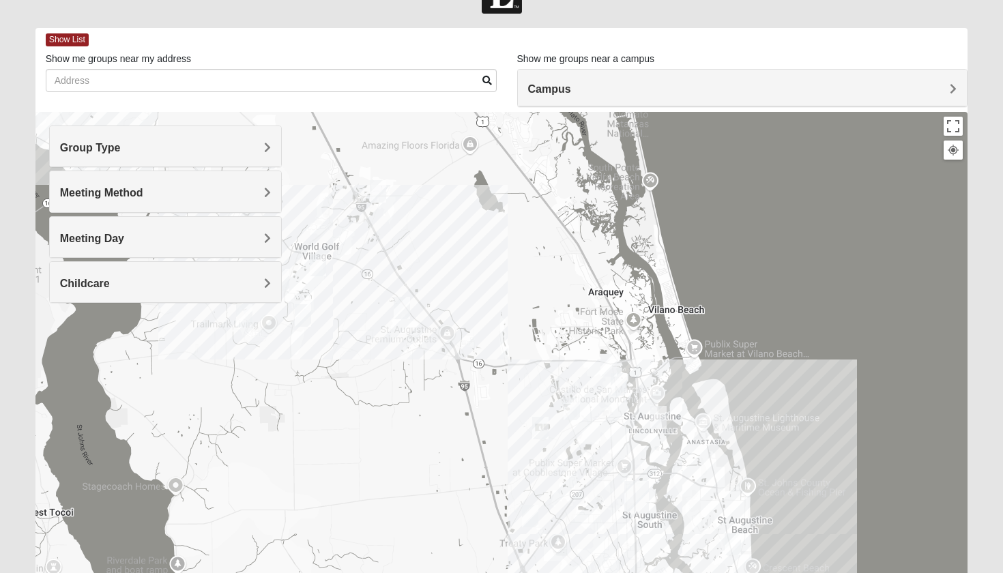
click at [615, 381] on img "Mixed Richardson 32084" at bounding box center [618, 384] width 16 height 23
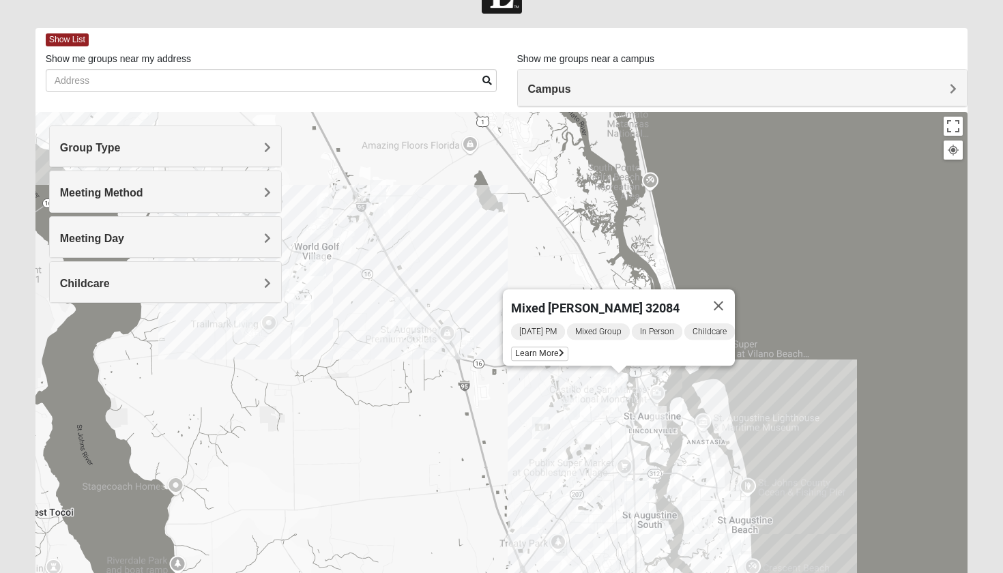
click at [540, 426] on img "Mixed Marenco 32084" at bounding box center [540, 428] width 16 height 23
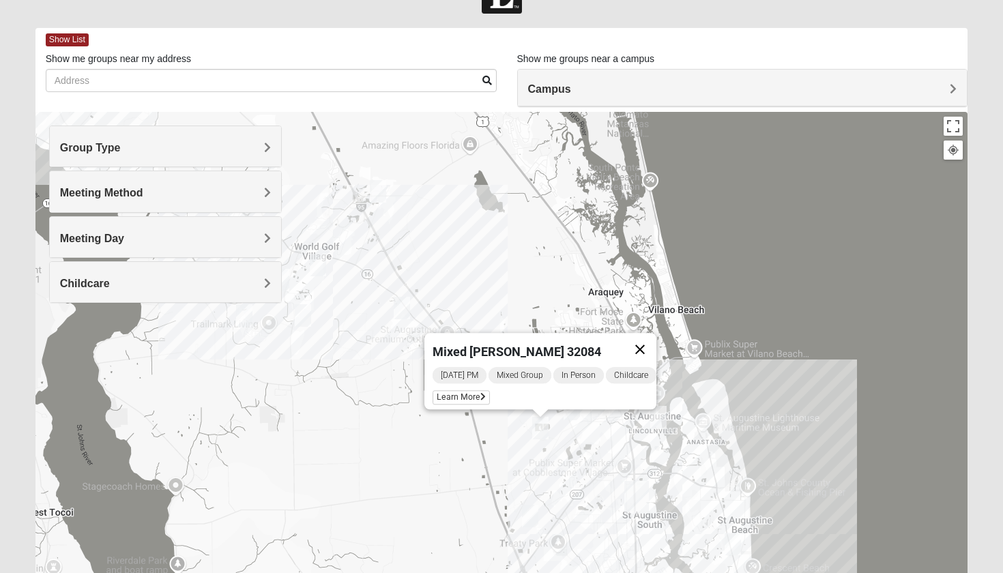
click at [644, 342] on button "Close" at bounding box center [639, 349] width 33 height 33
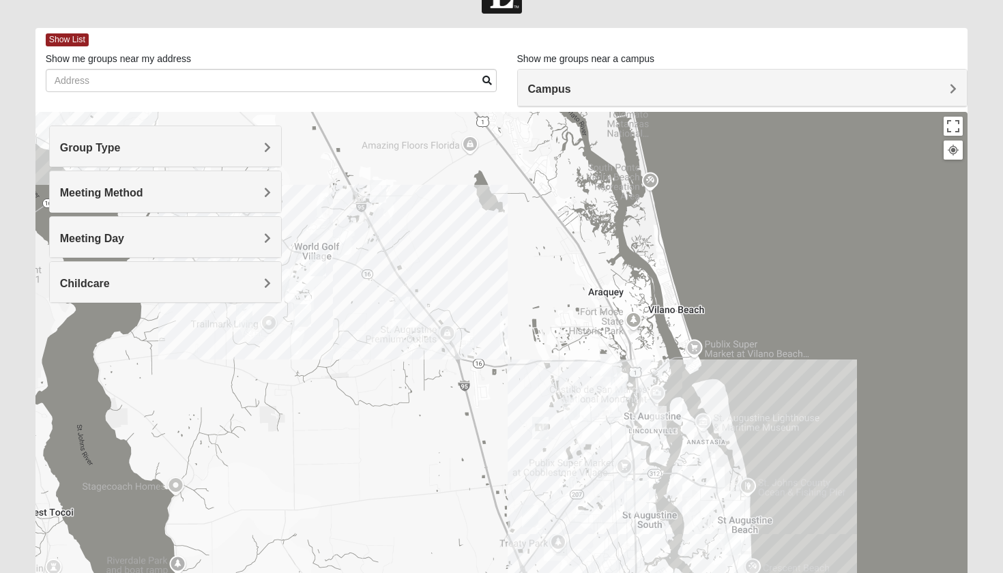
click at [525, 513] on img "Mixed Noteware 32084" at bounding box center [530, 516] width 16 height 23
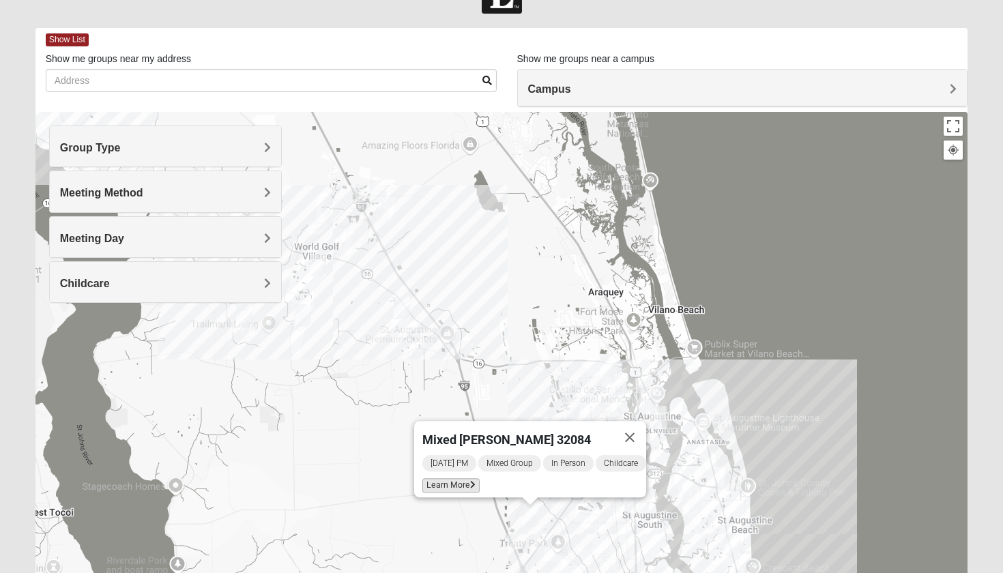
click at [439, 478] on span "Learn More" at bounding box center [450, 485] width 57 height 14
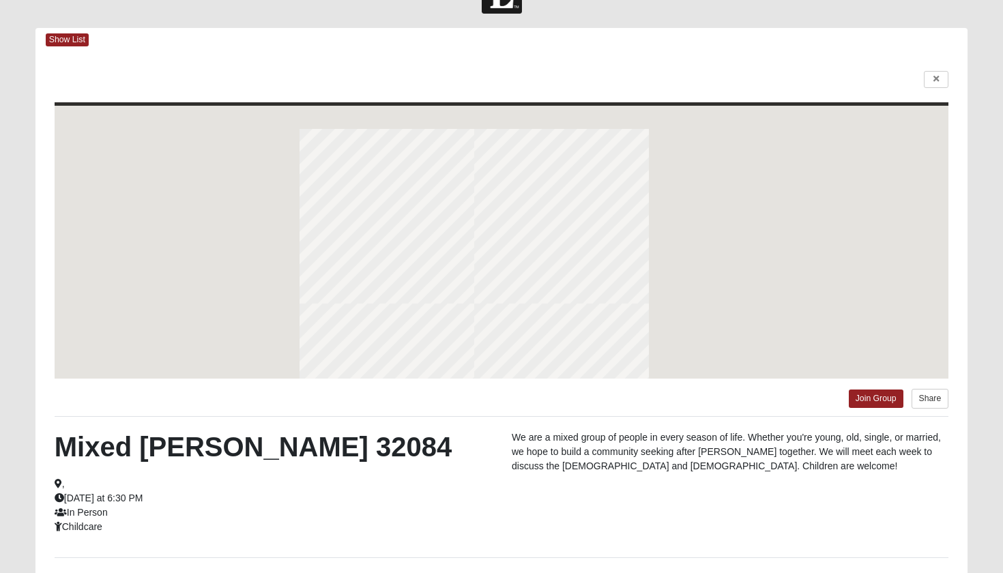
click at [458, 476] on div "Mixed Noteware 32084 , Friday at 6:30 PM In Person Childcare" at bounding box center [272, 482] width 457 height 104
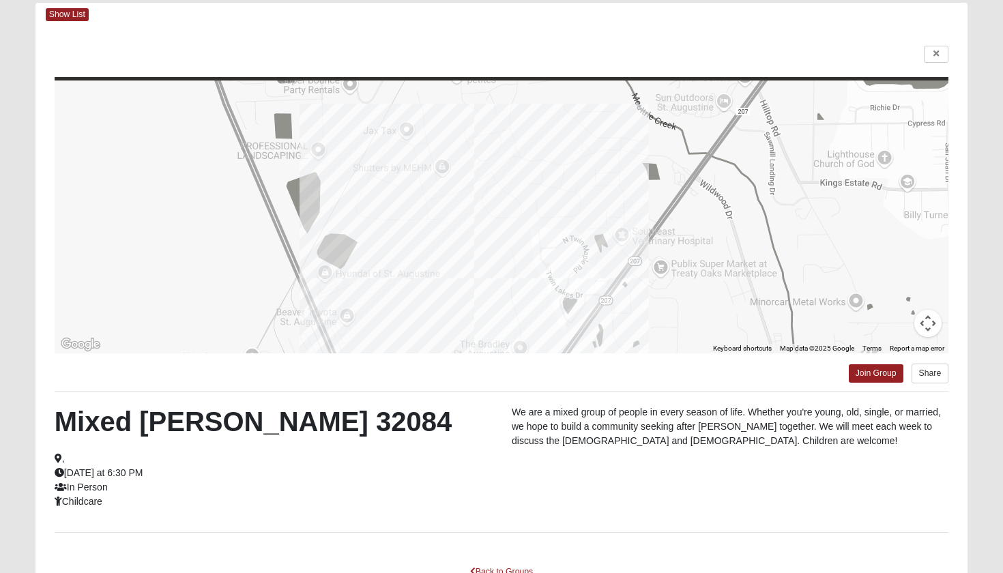
scroll to position [61, 0]
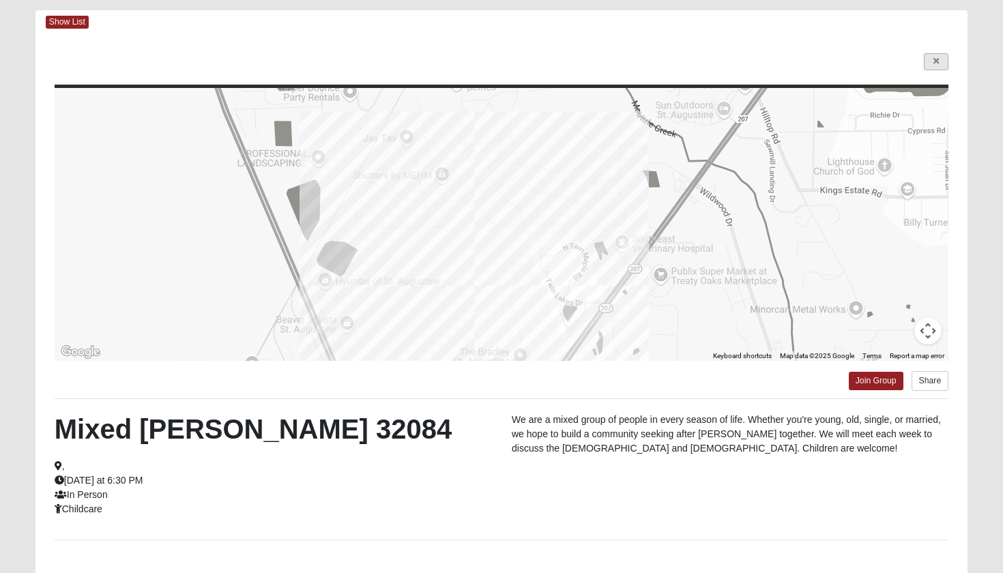
click at [934, 61] on icon at bounding box center [935, 61] width 5 height 8
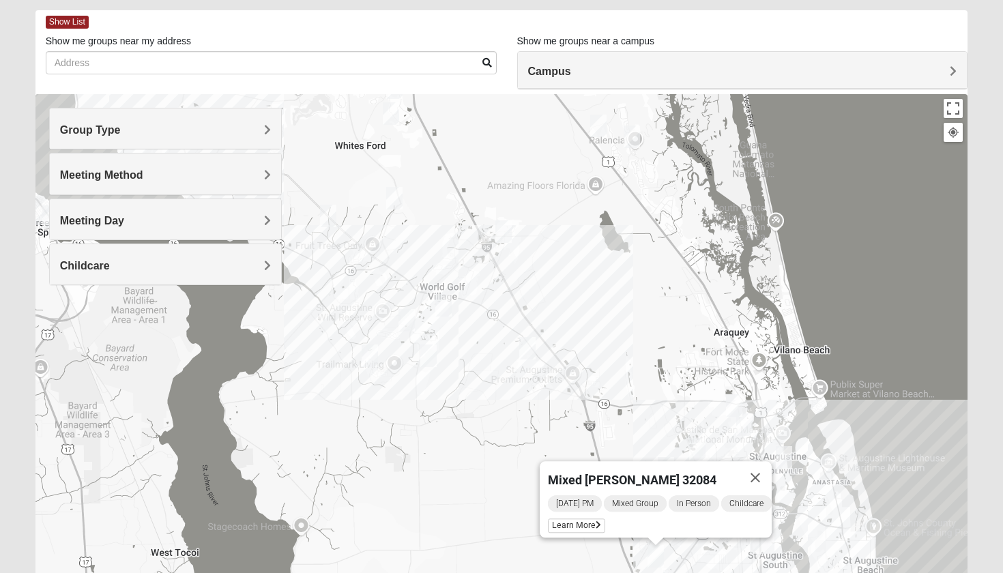
drag, startPoint x: 447, startPoint y: 277, endPoint x: 574, endPoint y: 334, distance: 139.2
click at [574, 335] on div "Mixed Noteware 32084 Friday PM Mixed Group In Person Childcare Learn More" at bounding box center [501, 367] width 932 height 546
click at [441, 306] on img "Womens Shesterenko 32092" at bounding box center [443, 305] width 16 height 23
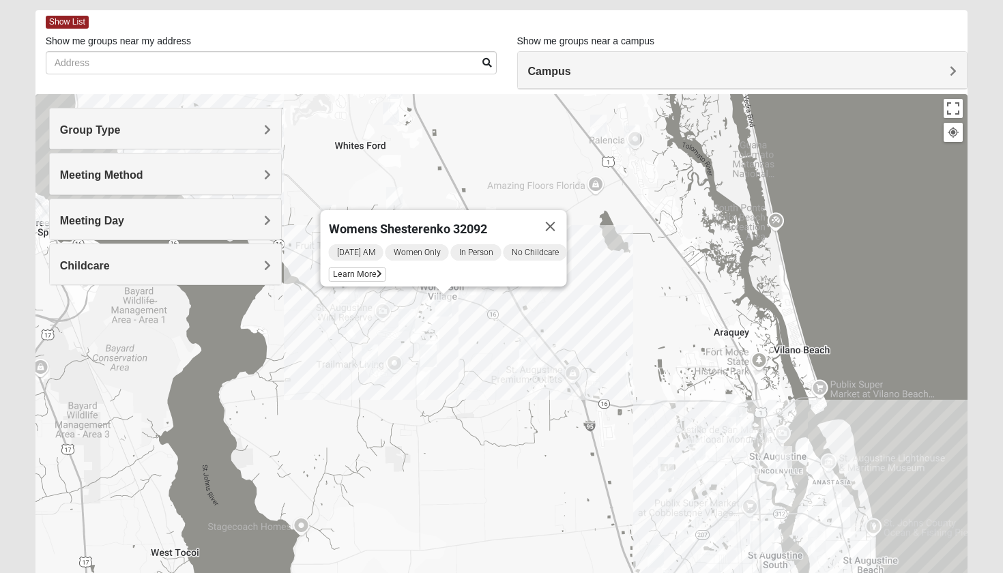
click at [404, 322] on img "Womens Edwards" at bounding box center [406, 320] width 16 height 23
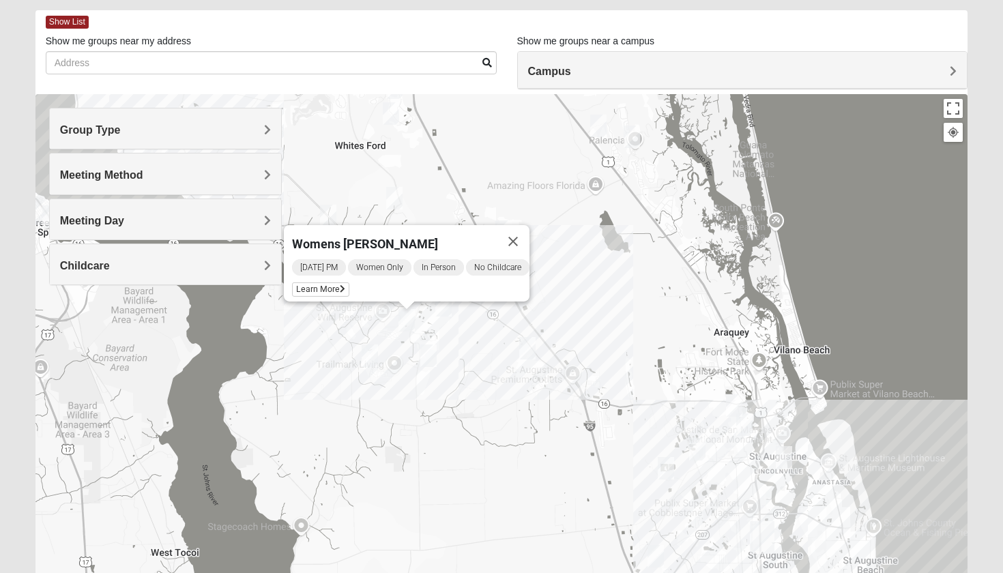
click at [367, 349] on img "Womens Worsham / Schultheis 32092" at bounding box center [369, 355] width 16 height 23
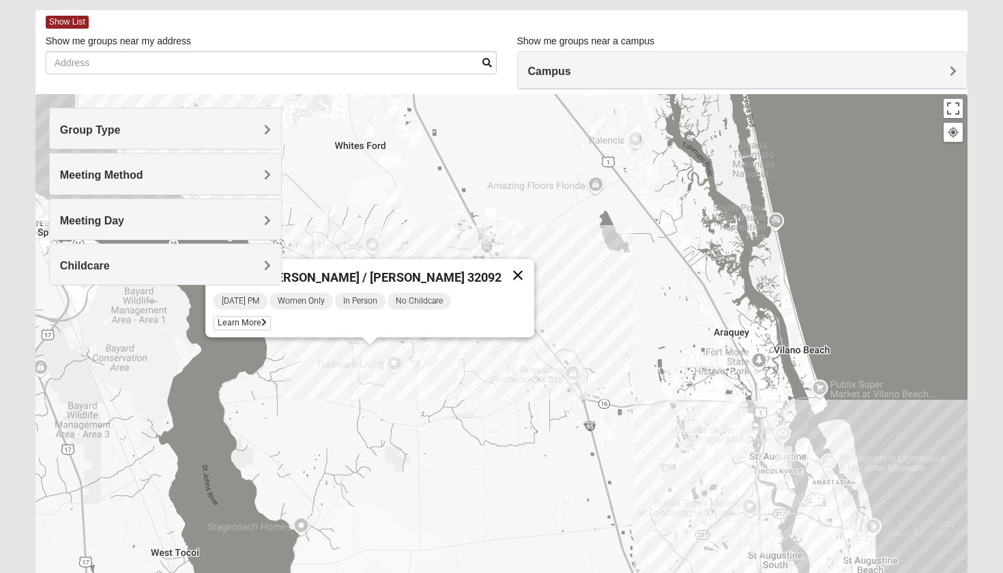
click at [501, 271] on button "Close" at bounding box center [517, 275] width 33 height 33
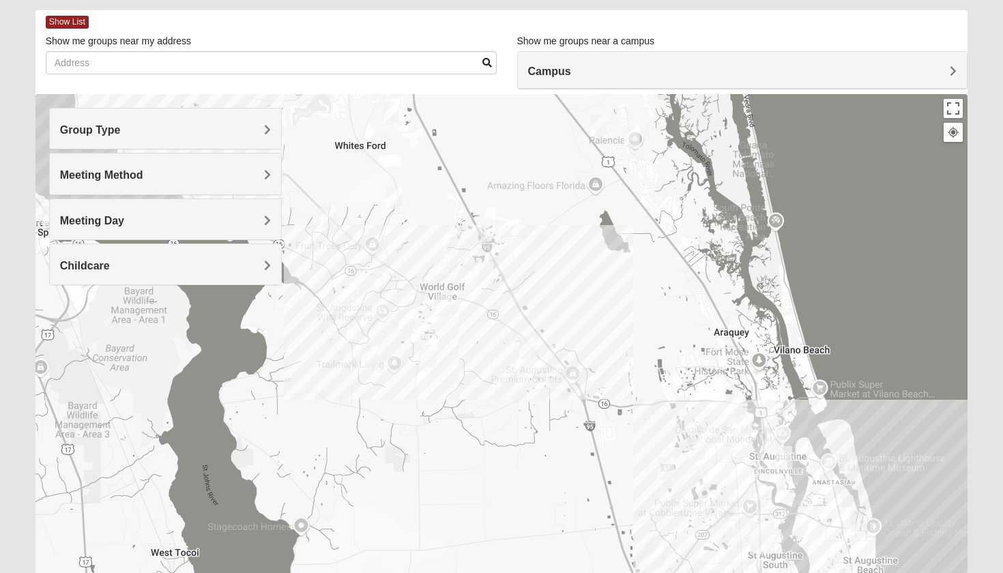
click at [432, 328] on div "To navigate, press the arrow keys." at bounding box center [501, 367] width 932 height 546
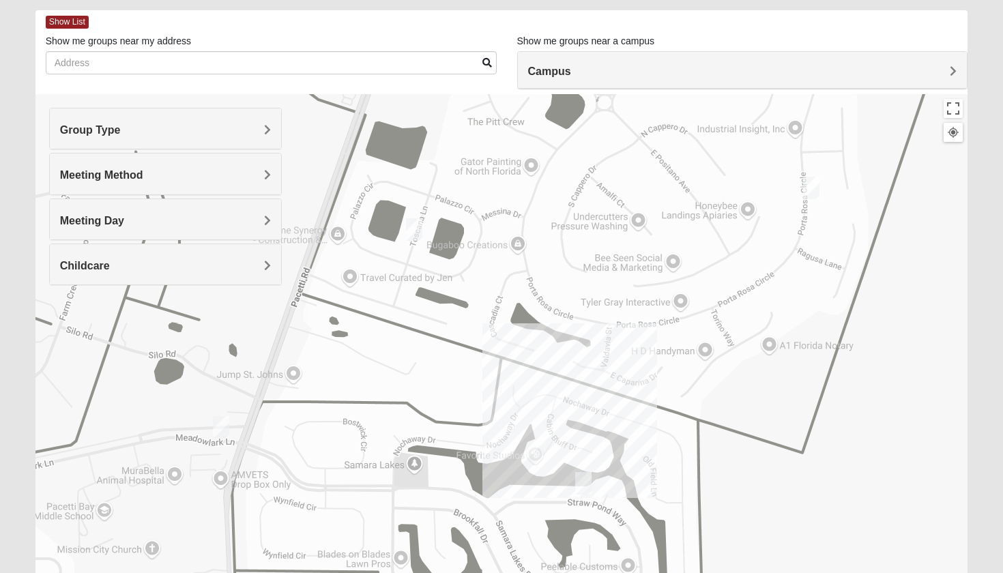
click at [413, 231] on img "Womens Shreves 32092" at bounding box center [414, 229] width 16 height 23
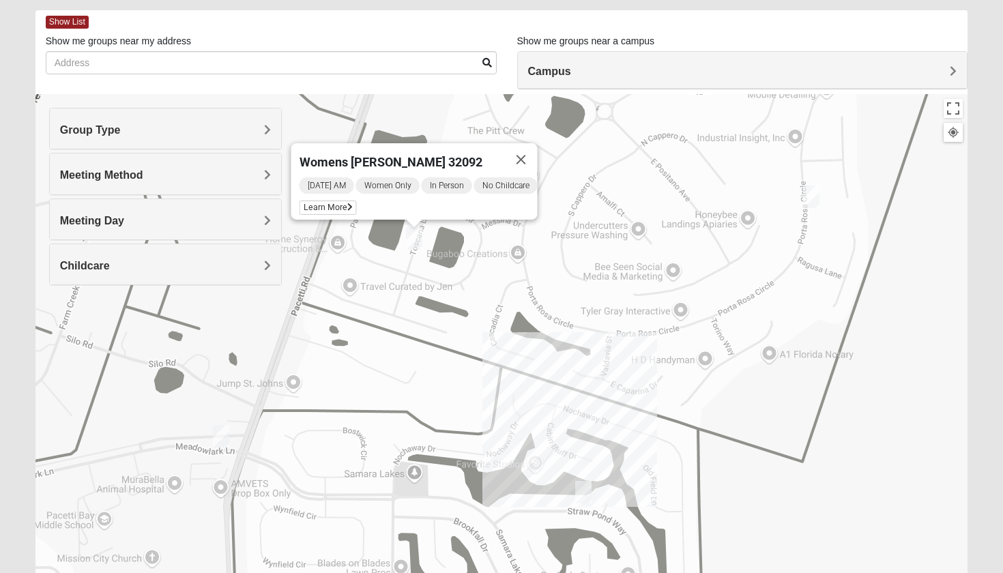
click at [805, 201] on img "Womens Shesterenko 32092" at bounding box center [811, 197] width 16 height 23
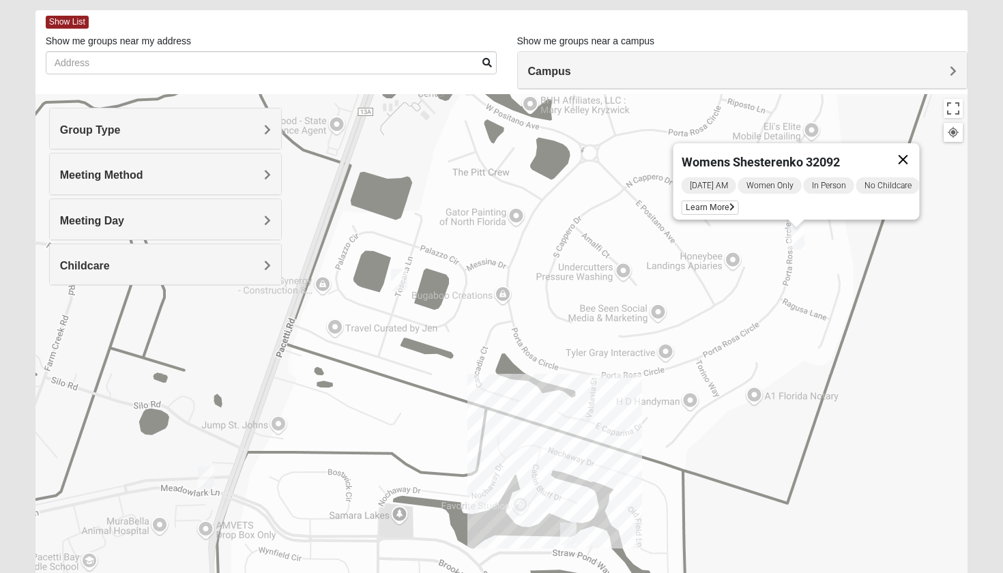
click at [909, 152] on button "Close" at bounding box center [903, 159] width 33 height 33
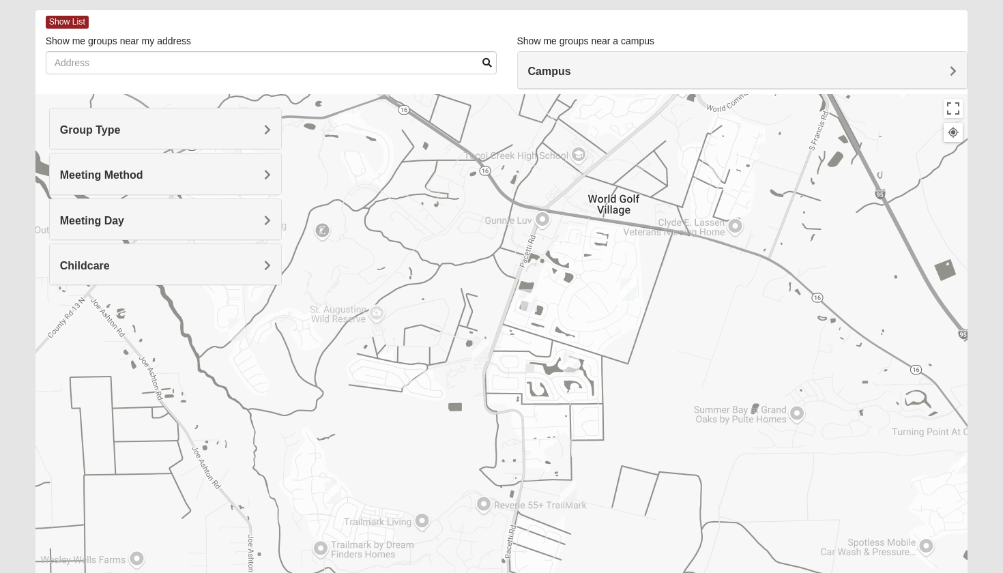
click at [330, 492] on img "Womens Worsham / Schultheis 32092" at bounding box center [333, 493] width 16 height 23
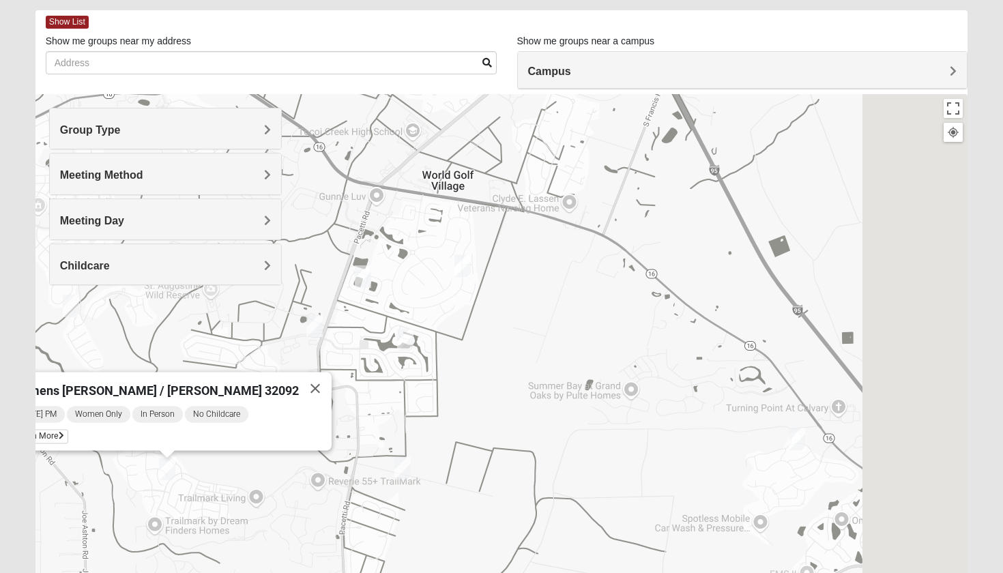
drag, startPoint x: 707, startPoint y: 469, endPoint x: 366, endPoint y: 355, distance: 359.7
click at [366, 355] on div "Womens Worsham / Schultheis 32092 Wednesday PM Women Only In Person No Childcar…" at bounding box center [501, 367] width 932 height 546
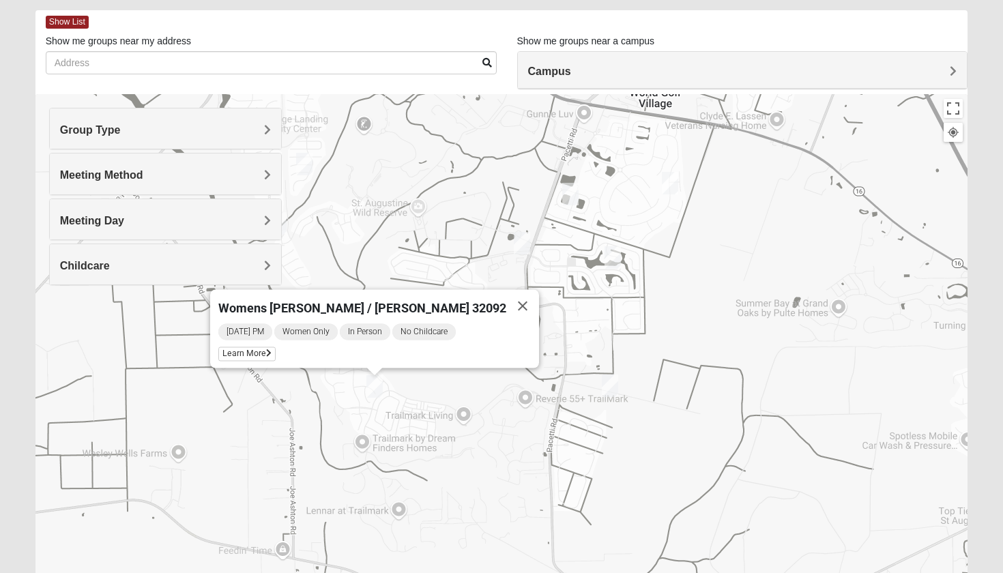
drag, startPoint x: 449, startPoint y: 351, endPoint x: 838, endPoint y: 368, distance: 388.4
click at [838, 368] on div "Womens Worsham / Schultheis 32092 Wednesday PM Women Only In Person No Childcar…" at bounding box center [501, 367] width 932 height 546
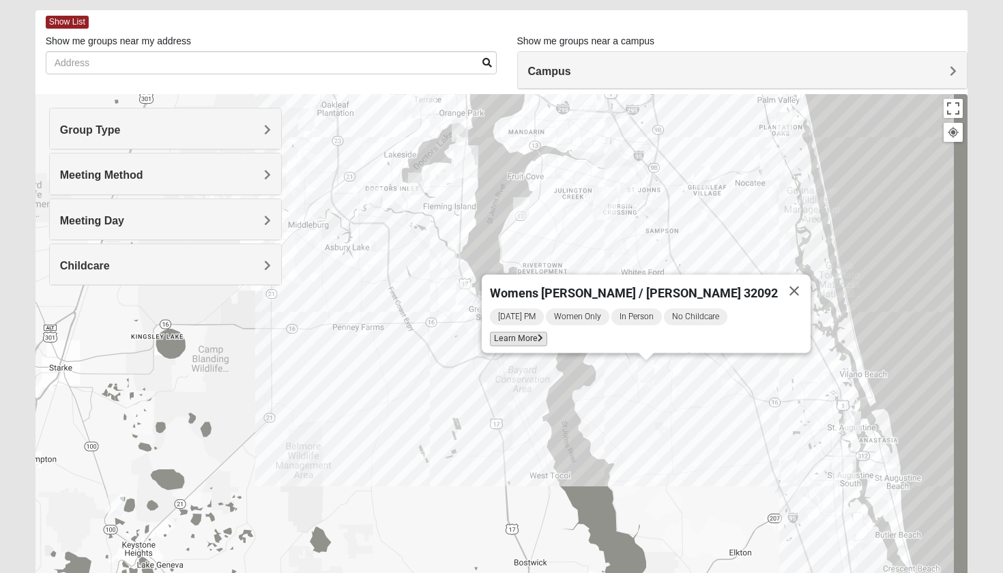
click at [547, 336] on span "Learn More" at bounding box center [518, 339] width 57 height 14
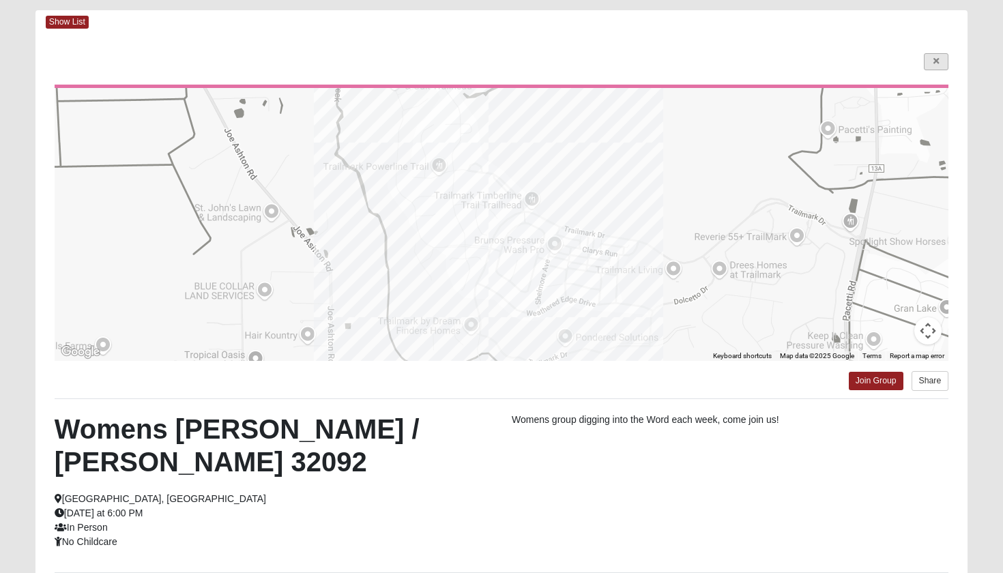
click at [928, 63] on link at bounding box center [935, 61] width 25 height 17
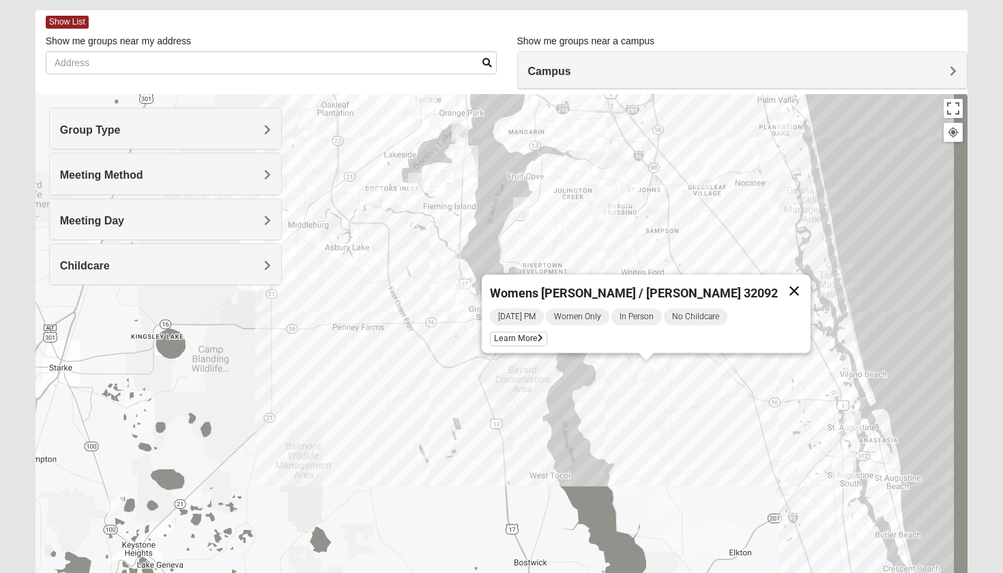
click at [778, 285] on button "Close" at bounding box center [794, 291] width 33 height 33
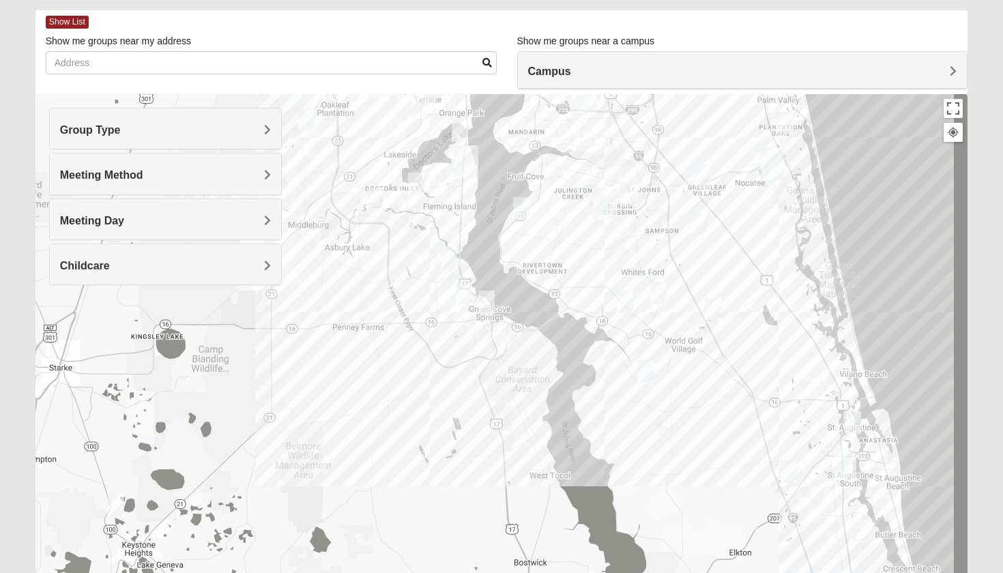
click at [663, 291] on img "Mixed Land 32092" at bounding box center [658, 293] width 16 height 23
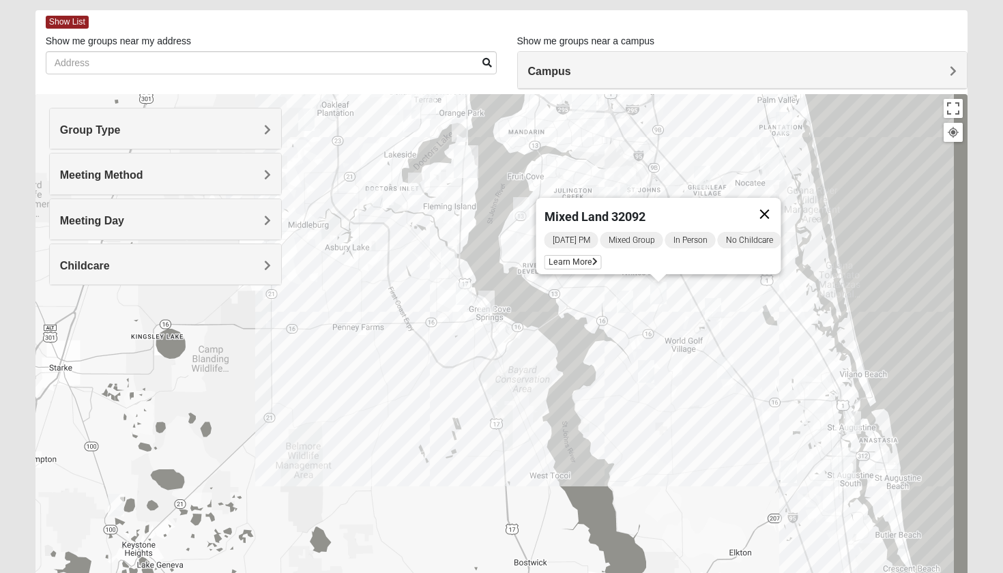
click at [774, 202] on button "Close" at bounding box center [764, 214] width 33 height 33
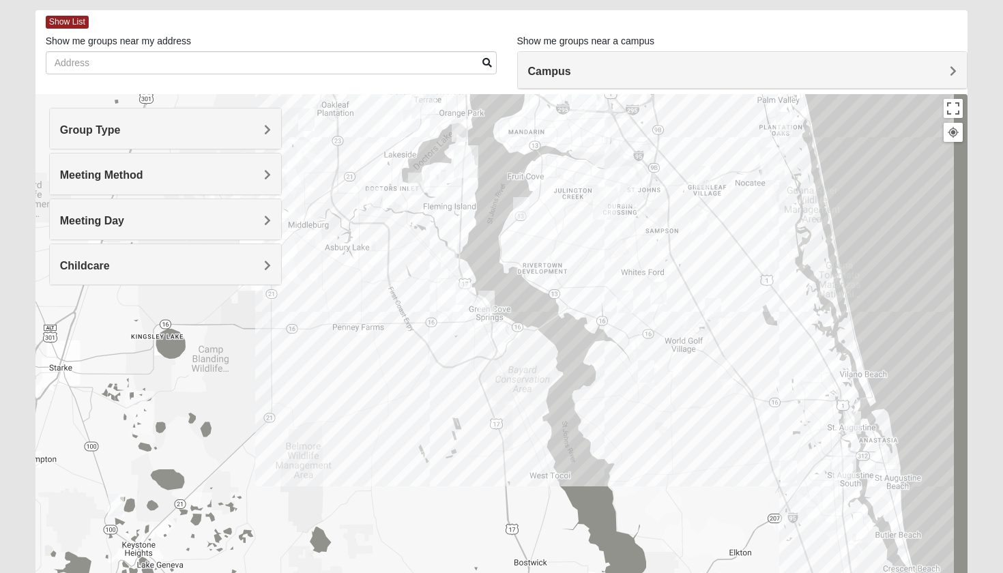
click at [659, 257] on div "To navigate, press the arrow keys." at bounding box center [501, 367] width 932 height 546
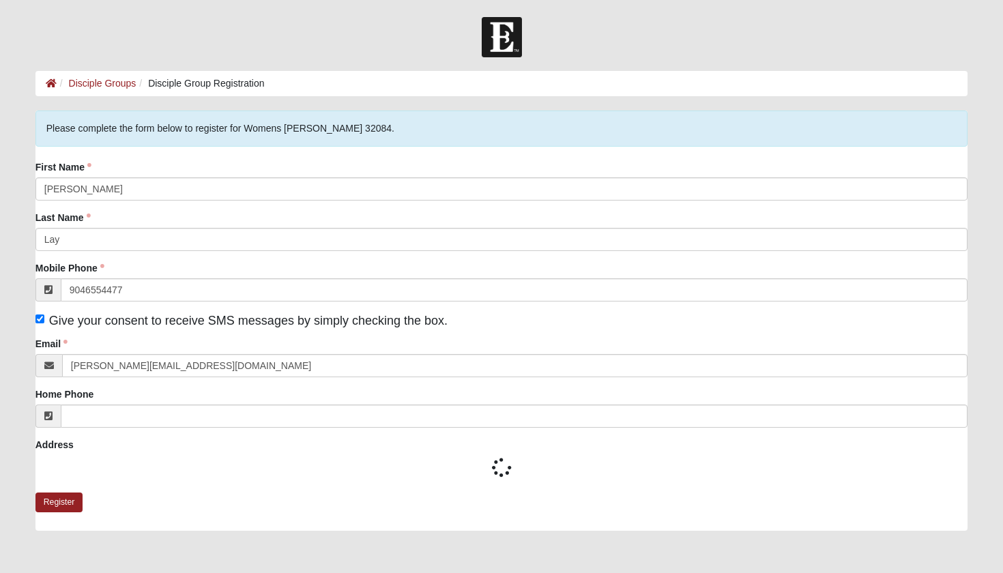
type input "[PHONE_NUMBER]"
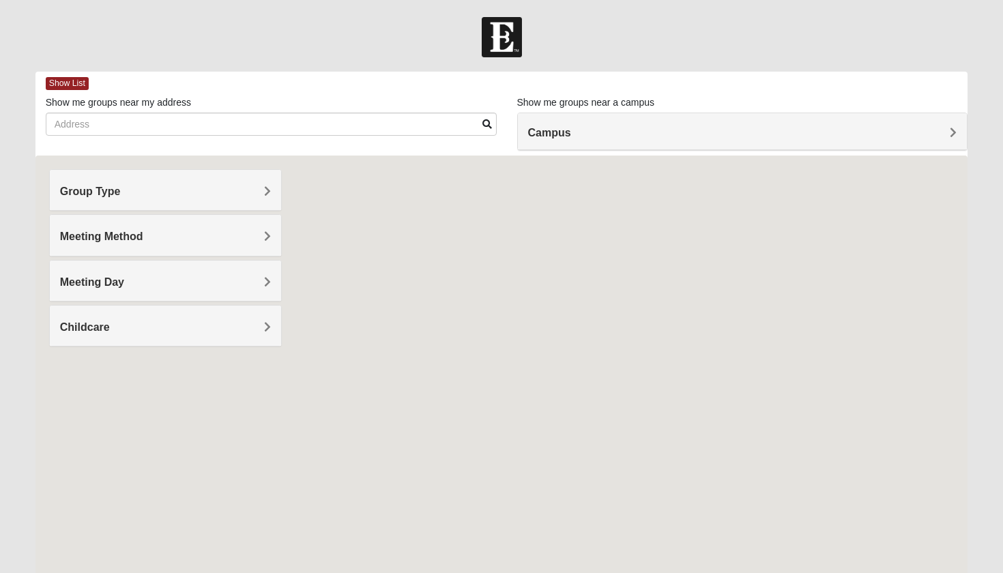
scroll to position [26, 0]
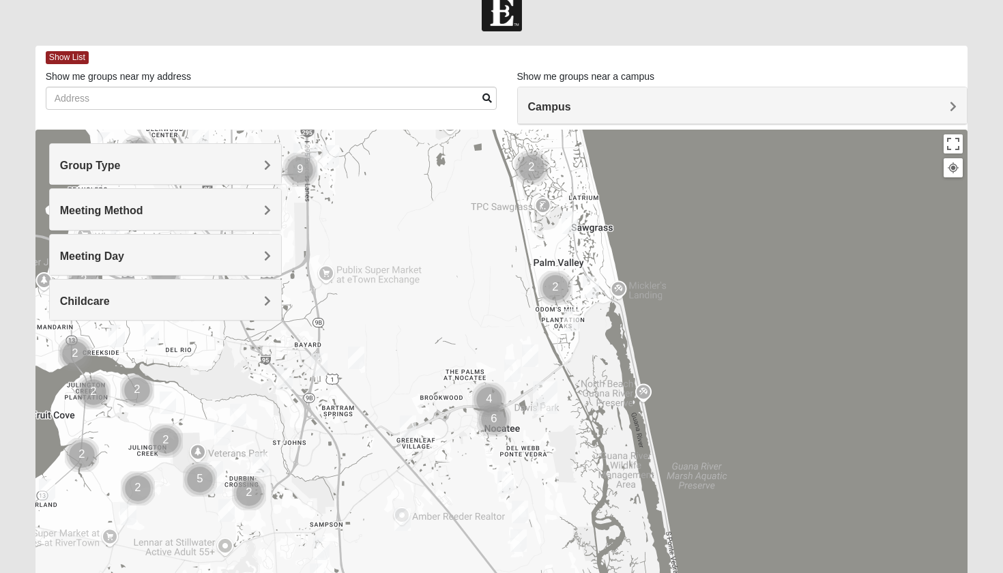
drag, startPoint x: 587, startPoint y: 514, endPoint x: 536, endPoint y: 121, distance: 396.2
click at [536, 121] on div "Show List Loading Groups Keywords Filter Additional Filters Campus Arlington Ba…" at bounding box center [501, 361] width 932 height 630
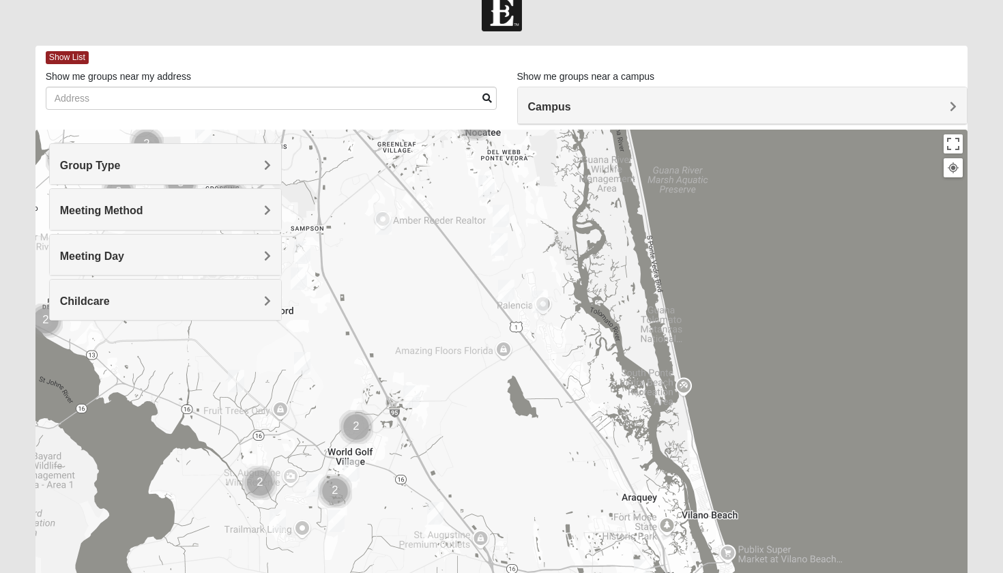
drag, startPoint x: 586, startPoint y: 410, endPoint x: 571, endPoint y: 89, distance: 320.9
click at [571, 91] on div "Show List Loading Groups Keywords Filter Additional Filters Campus Arlington Ba…" at bounding box center [501, 361] width 932 height 630
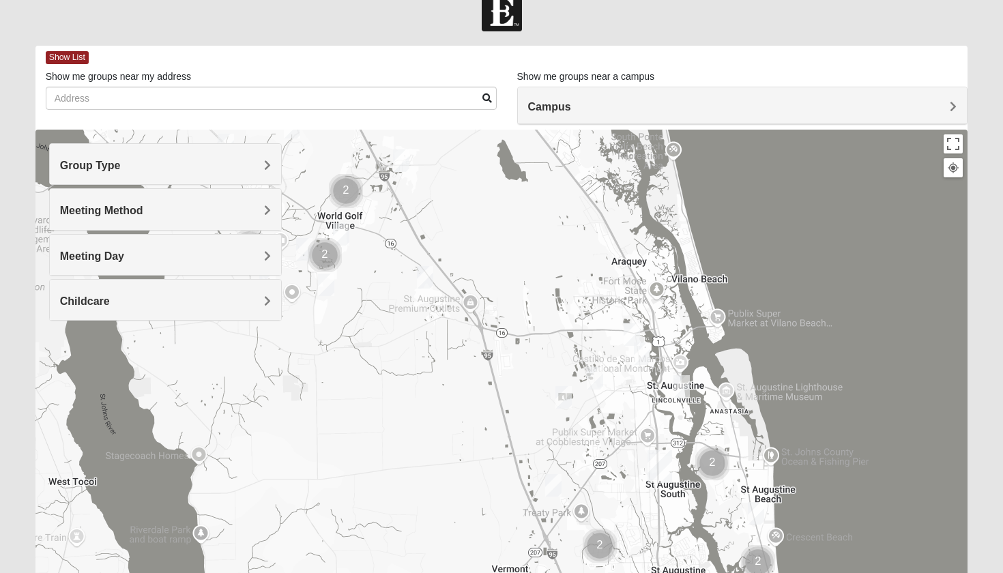
click at [677, 383] on img "Womens Haas 32084" at bounding box center [681, 386] width 16 height 23
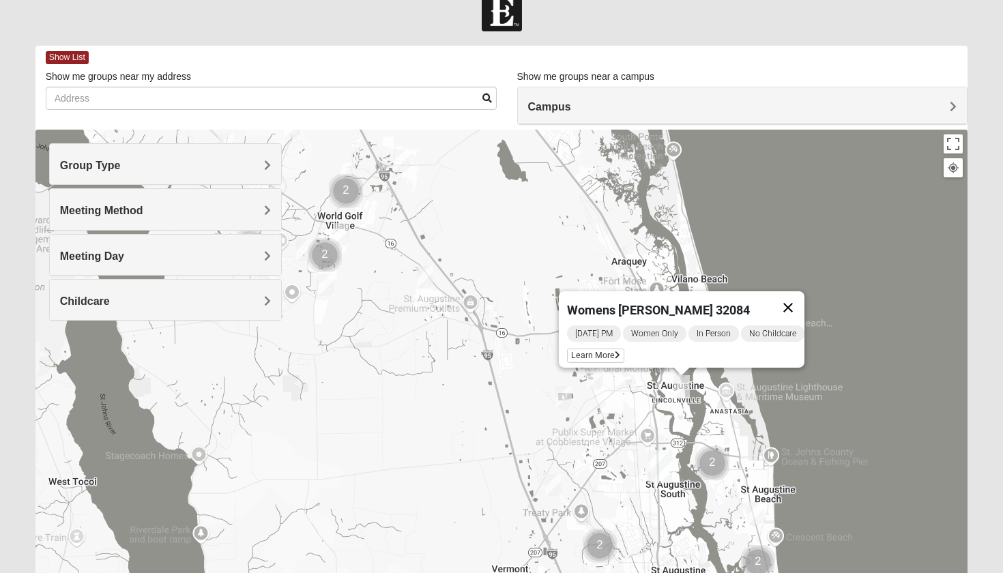
click at [802, 301] on button "Close" at bounding box center [787, 307] width 33 height 33
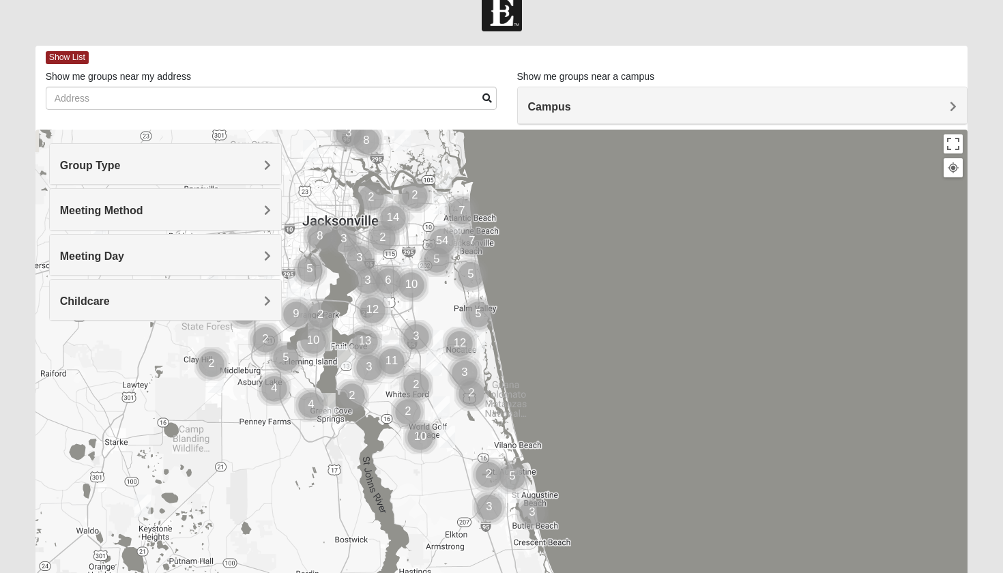
drag, startPoint x: 444, startPoint y: 258, endPoint x: 444, endPoint y: 396, distance: 137.1
click at [444, 396] on div at bounding box center [501, 403] width 932 height 546
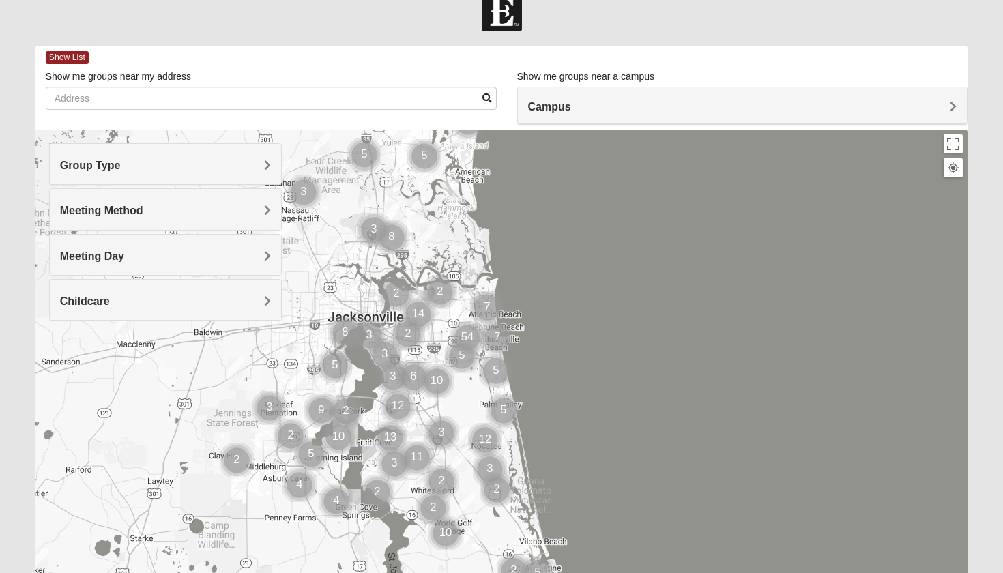
drag, startPoint x: 444, startPoint y: 288, endPoint x: 469, endPoint y: 387, distance: 101.9
click at [470, 387] on div at bounding box center [501, 403] width 932 height 546
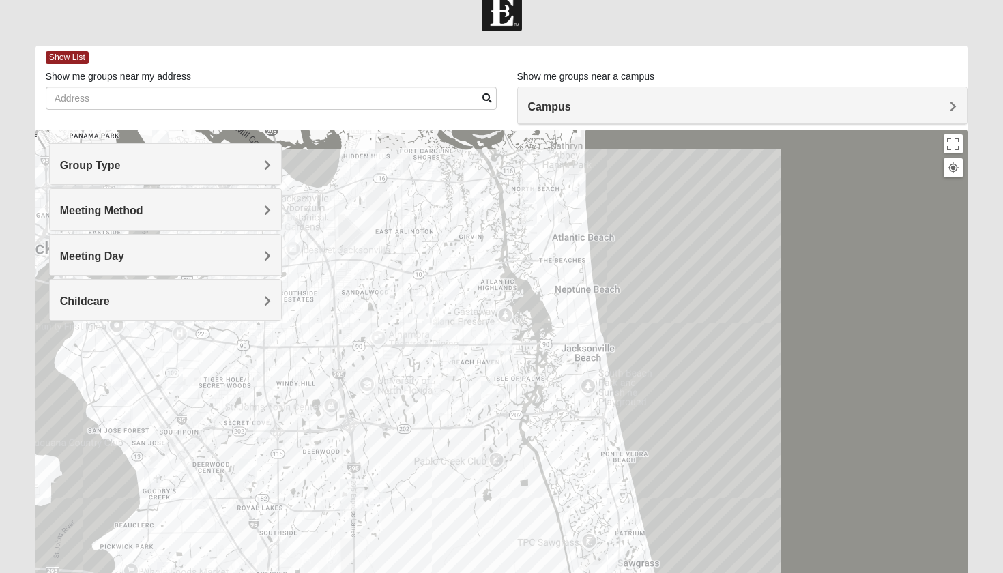
drag, startPoint x: 461, startPoint y: 280, endPoint x: 468, endPoint y: 372, distance: 92.3
click at [469, 372] on div at bounding box center [501, 403] width 932 height 546
click at [426, 344] on div at bounding box center [501, 403] width 932 height 546
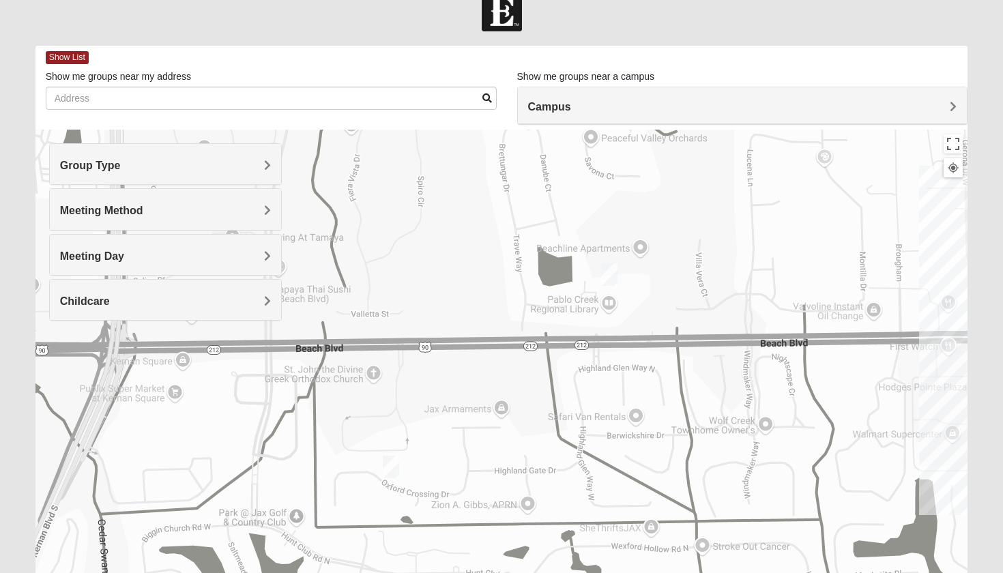
click at [391, 467] on img "Womens Harness 32224" at bounding box center [391, 467] width 16 height 23
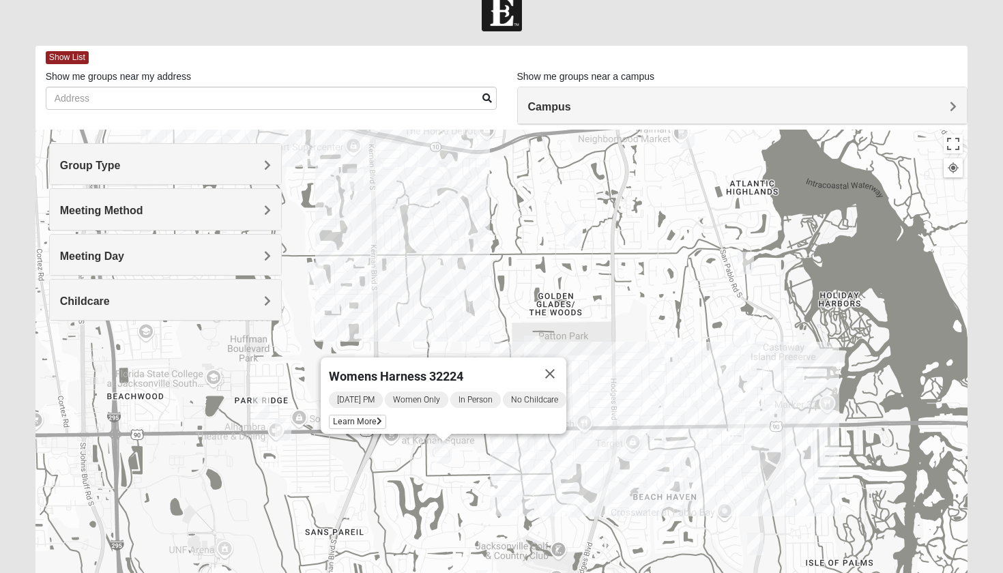
click at [263, 408] on img "Womens Campanella/Harnek 32246" at bounding box center [261, 407] width 16 height 23
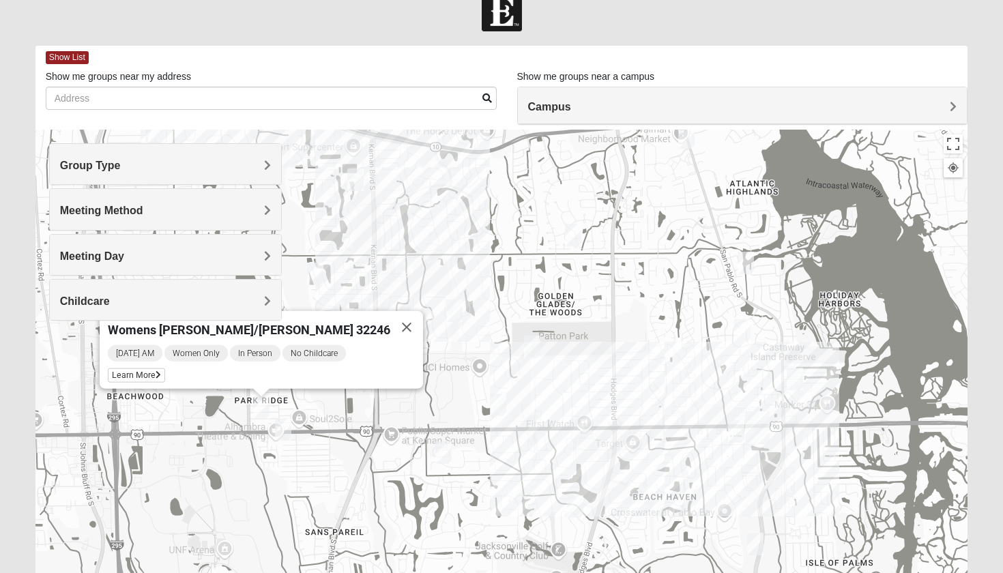
click at [285, 429] on img "Womens Chapman 32224" at bounding box center [283, 429] width 16 height 23
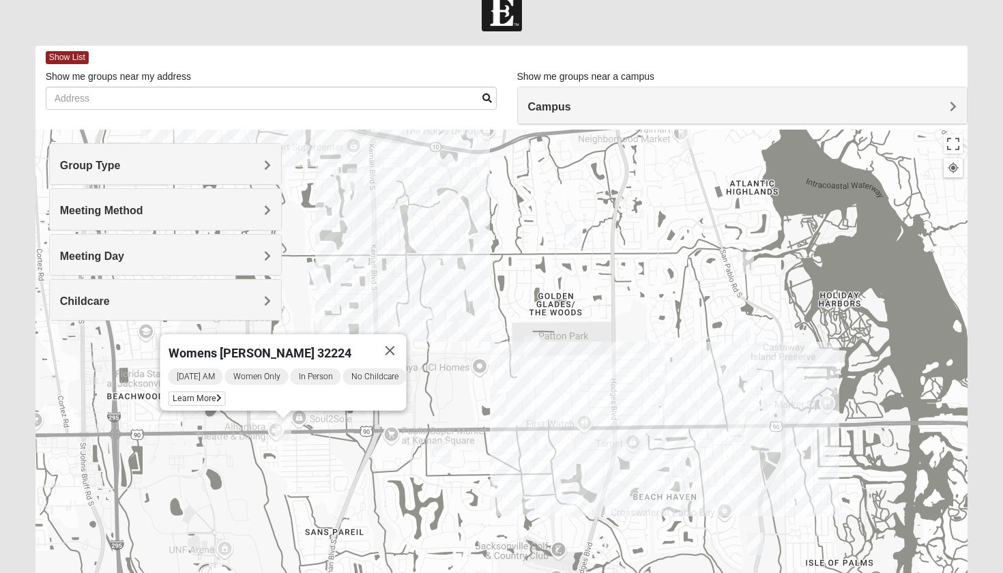
click at [442, 454] on img "Womens Harness 32224" at bounding box center [443, 452] width 16 height 23
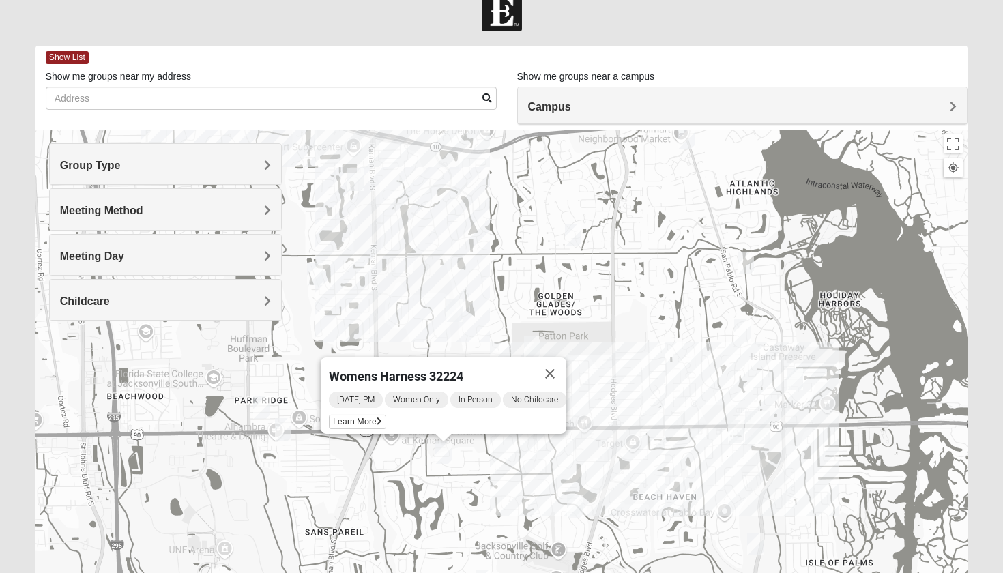
click at [795, 381] on img "Womens Hullinger 32224" at bounding box center [794, 379] width 16 height 23
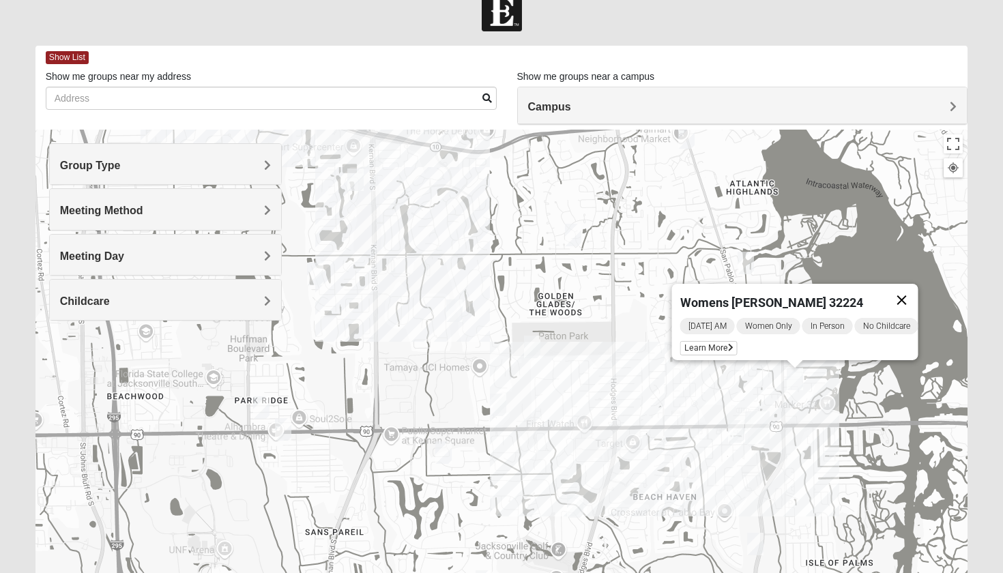
click at [912, 291] on button "Close" at bounding box center [901, 300] width 33 height 33
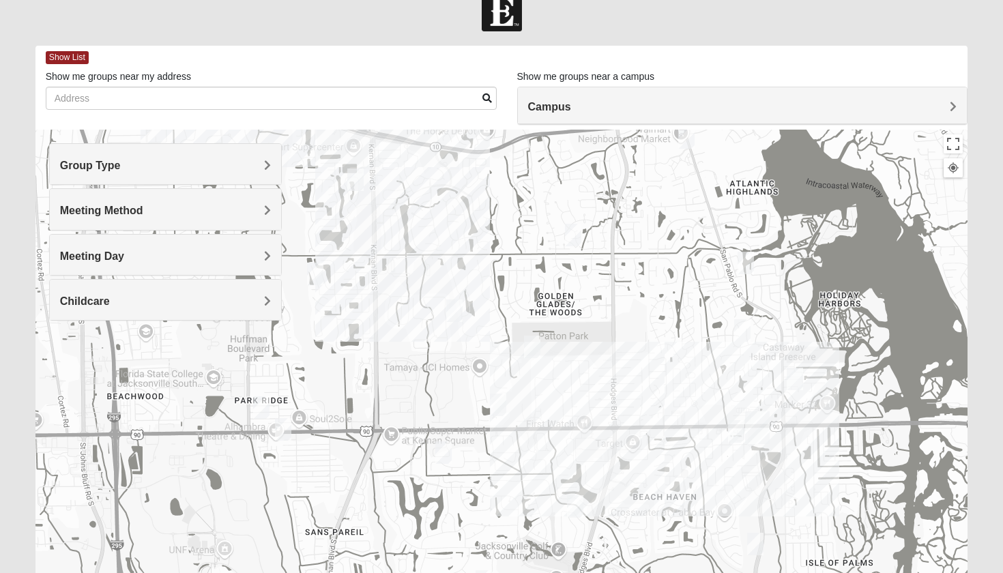
click at [743, 334] on img "Womens Kardon 32224" at bounding box center [742, 330] width 16 height 23
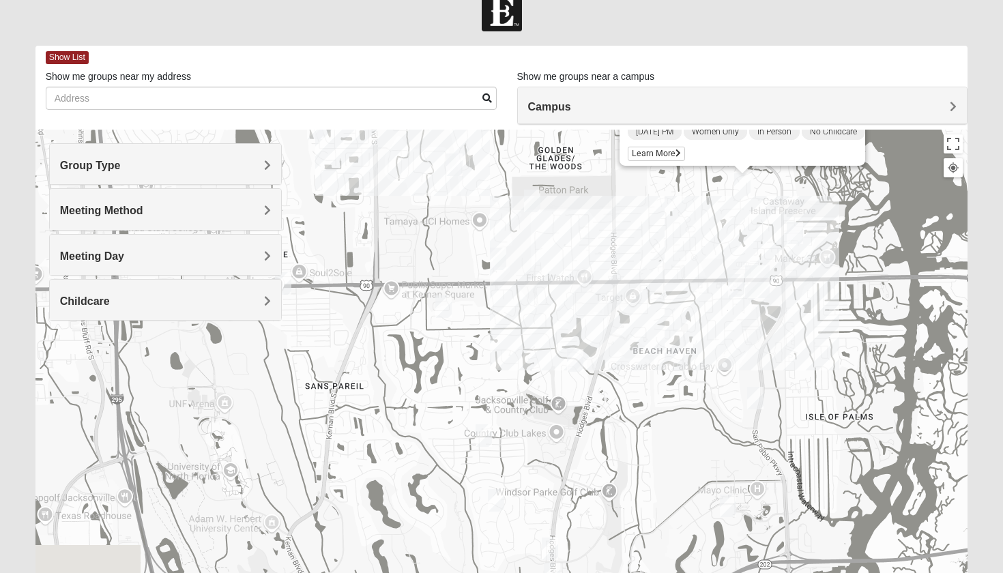
drag, startPoint x: 662, startPoint y: 522, endPoint x: 662, endPoint y: 368, distance: 154.1
click at [662, 368] on div "Womens Kardon 32224 Wednesday PM Women Only In Person No Childcare Learn More" at bounding box center [501, 403] width 932 height 546
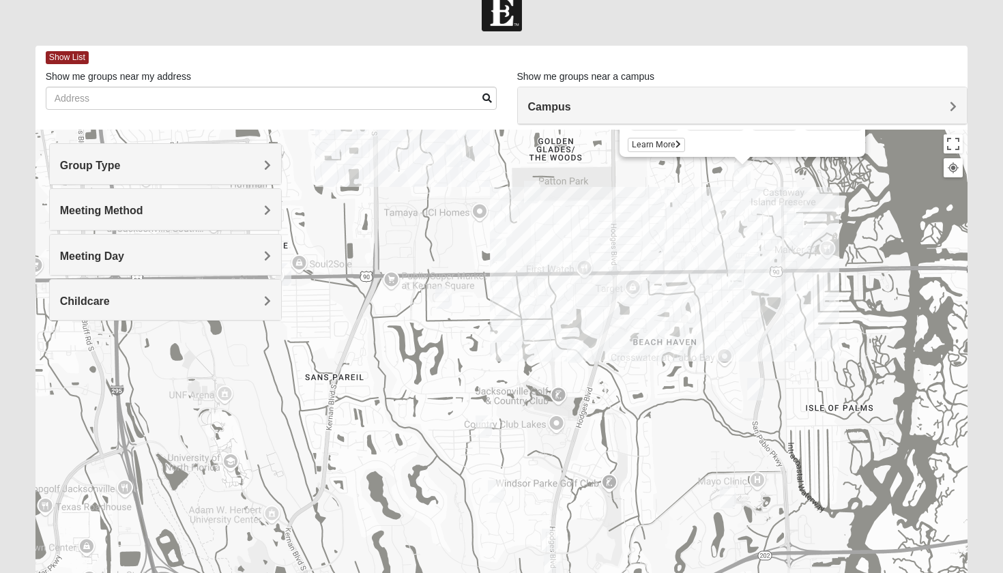
click at [627, 271] on div "Womens Kardon 32224 Wednesday PM Women Only In Person No Childcare Learn More" at bounding box center [501, 403] width 932 height 546
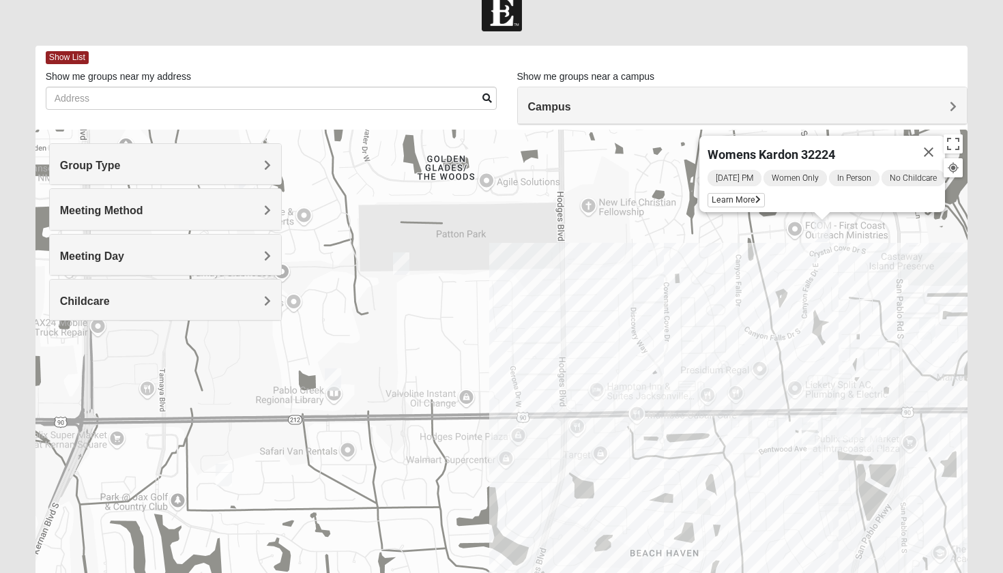
click at [404, 260] on img "Womens Parker/Vereen 32246" at bounding box center [401, 263] width 16 height 23
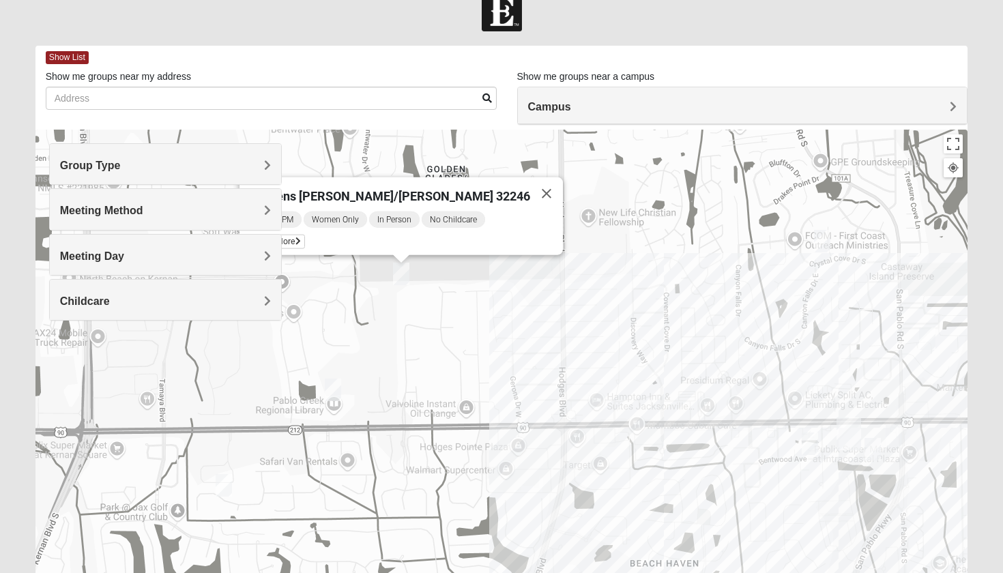
click at [226, 487] on img "Womens Harness 32224" at bounding box center [224, 485] width 16 height 23
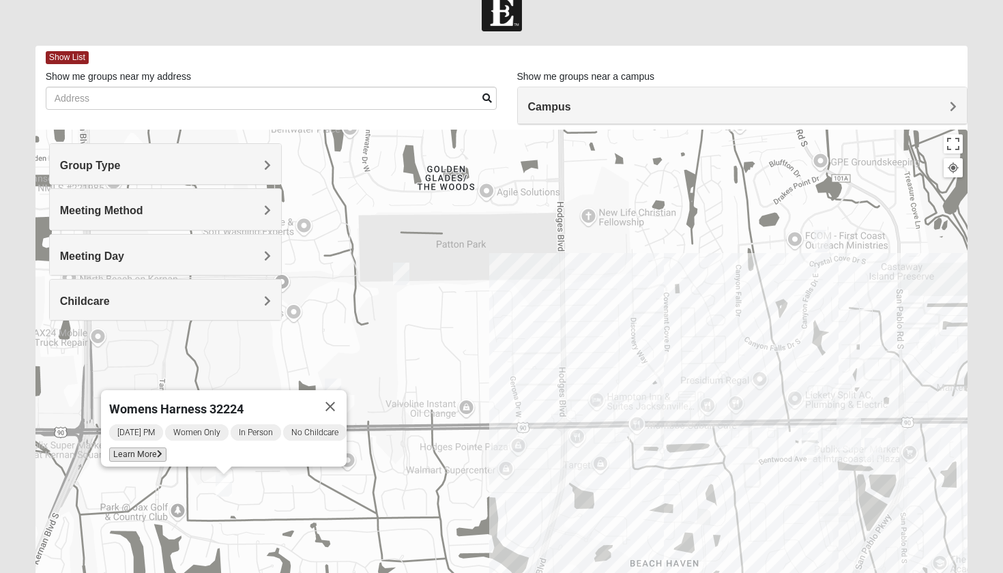
click at [144, 449] on span "Learn More" at bounding box center [137, 454] width 57 height 14
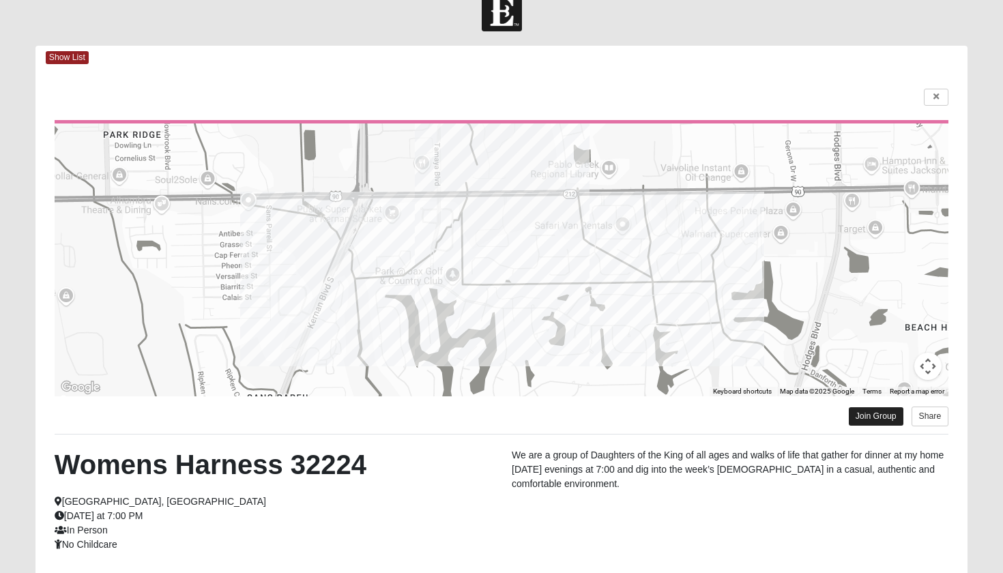
click at [866, 423] on link "Join Group" at bounding box center [875, 416] width 55 height 18
click at [945, 97] on link at bounding box center [935, 97] width 25 height 17
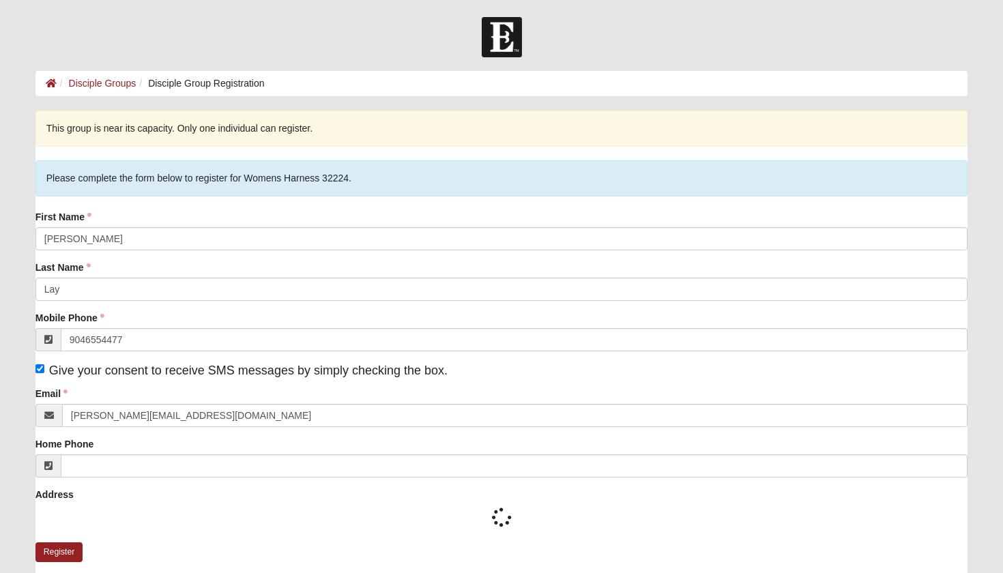
type input "[PHONE_NUMBER]"
